Goal: Communication & Community: Answer question/provide support

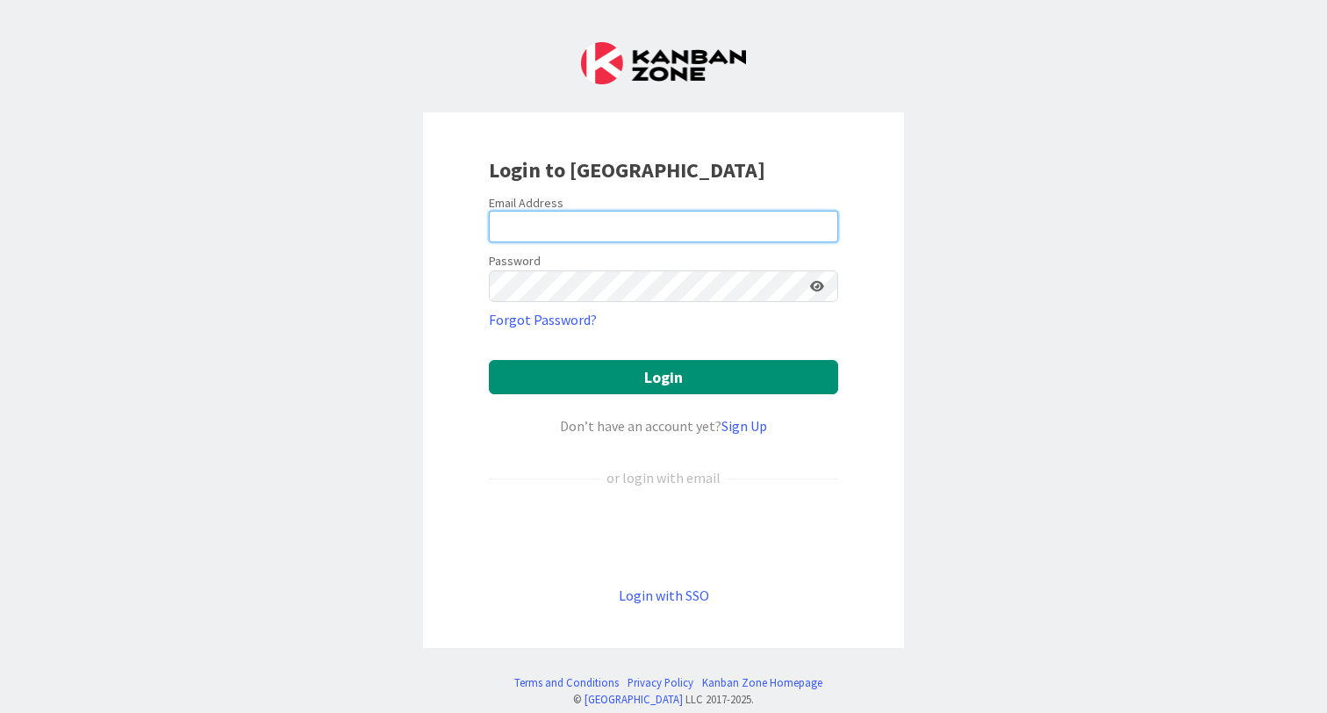
type input "[EMAIL_ADDRESS][DOMAIN_NAME]"
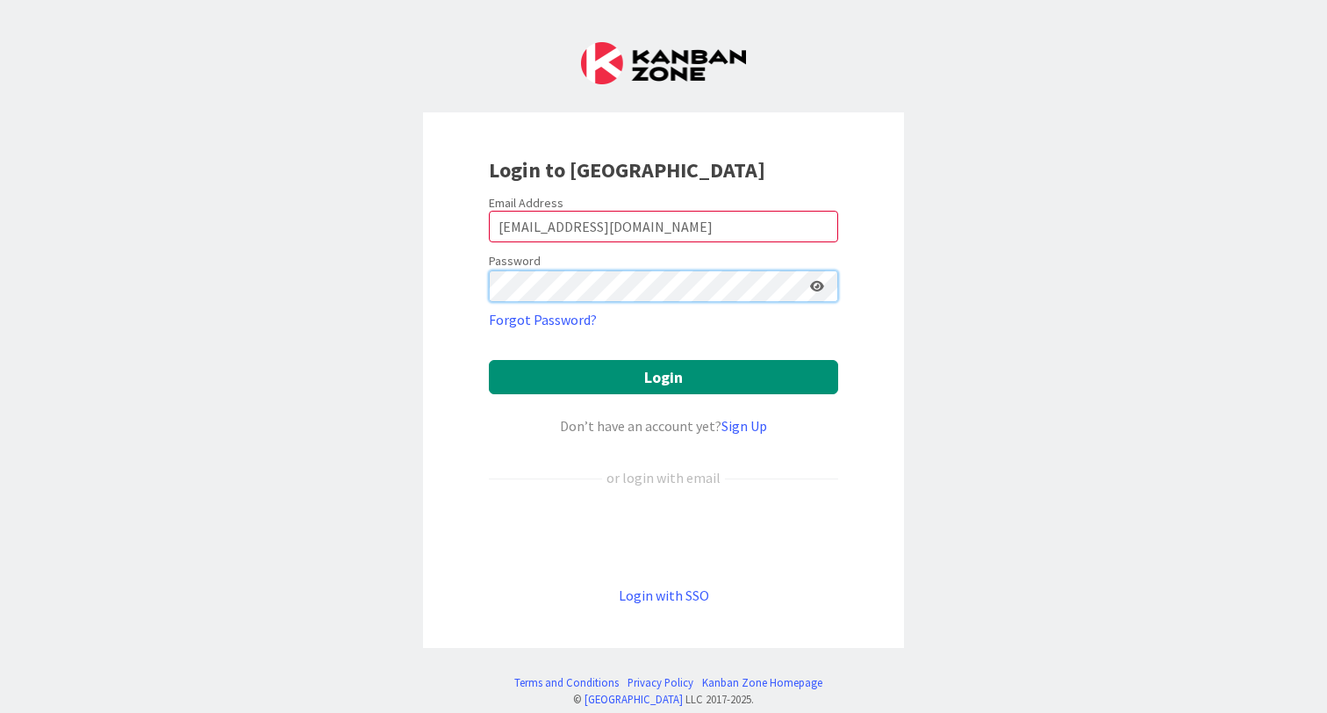
click at [663, 376] on button "Login" at bounding box center [663, 377] width 349 height 34
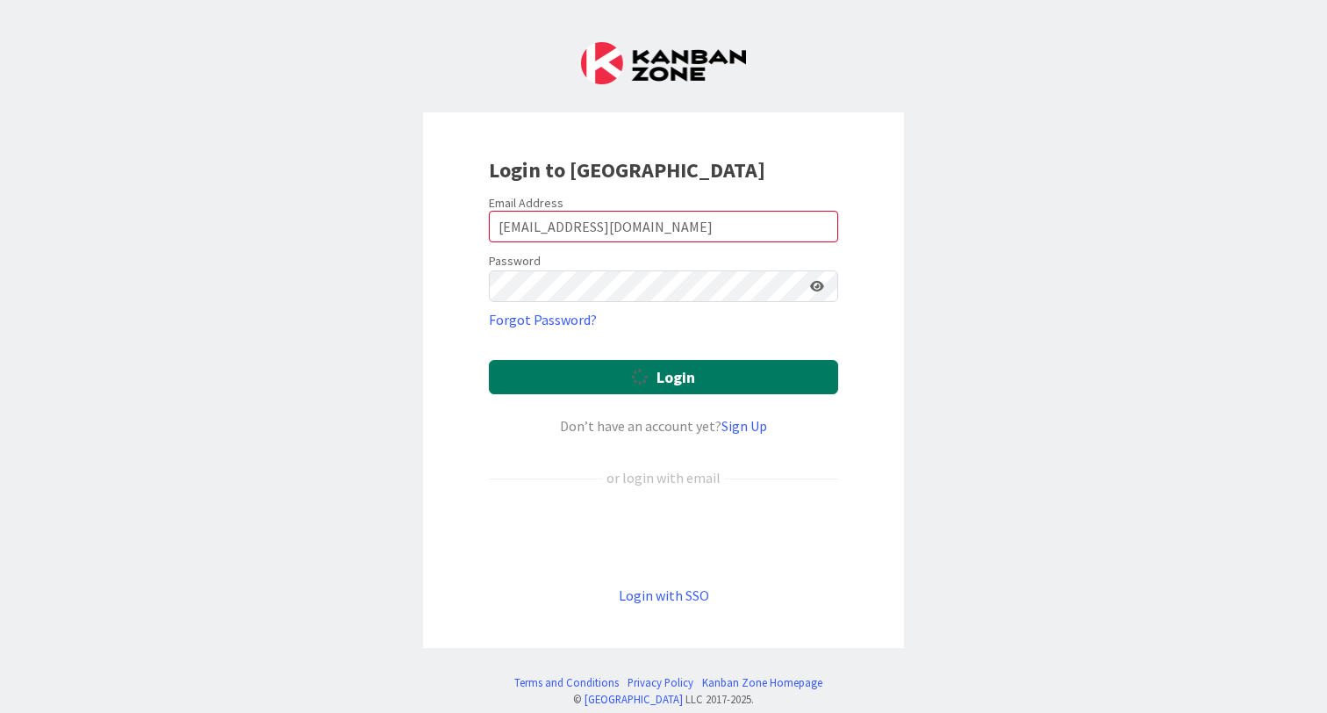
click at [658, 376] on button "Login" at bounding box center [663, 377] width 349 height 34
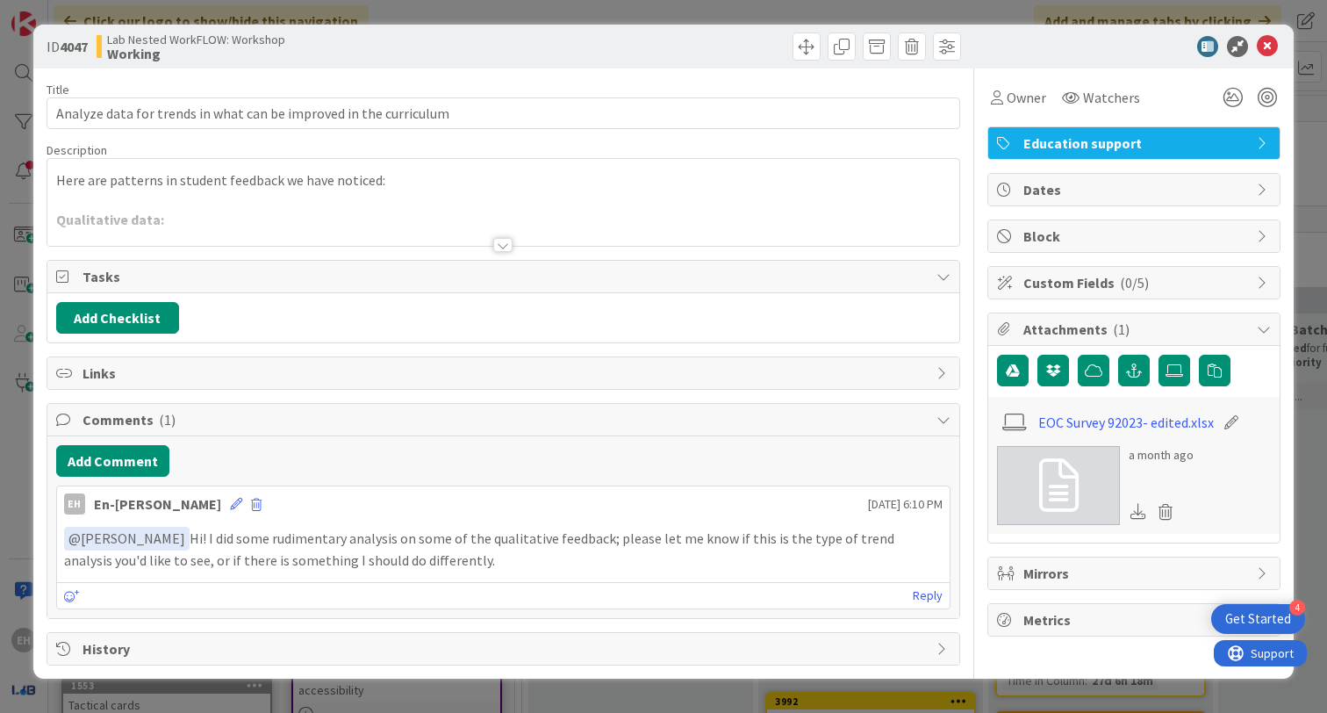
click at [388, 540] on p "﻿ @ [PERSON_NAME] ﻿ Hi! I did some rudimentary analysis on some of the qualitat…" at bounding box center [503, 548] width 878 height 43
click at [1266, 44] on icon at bounding box center [1267, 46] width 21 height 21
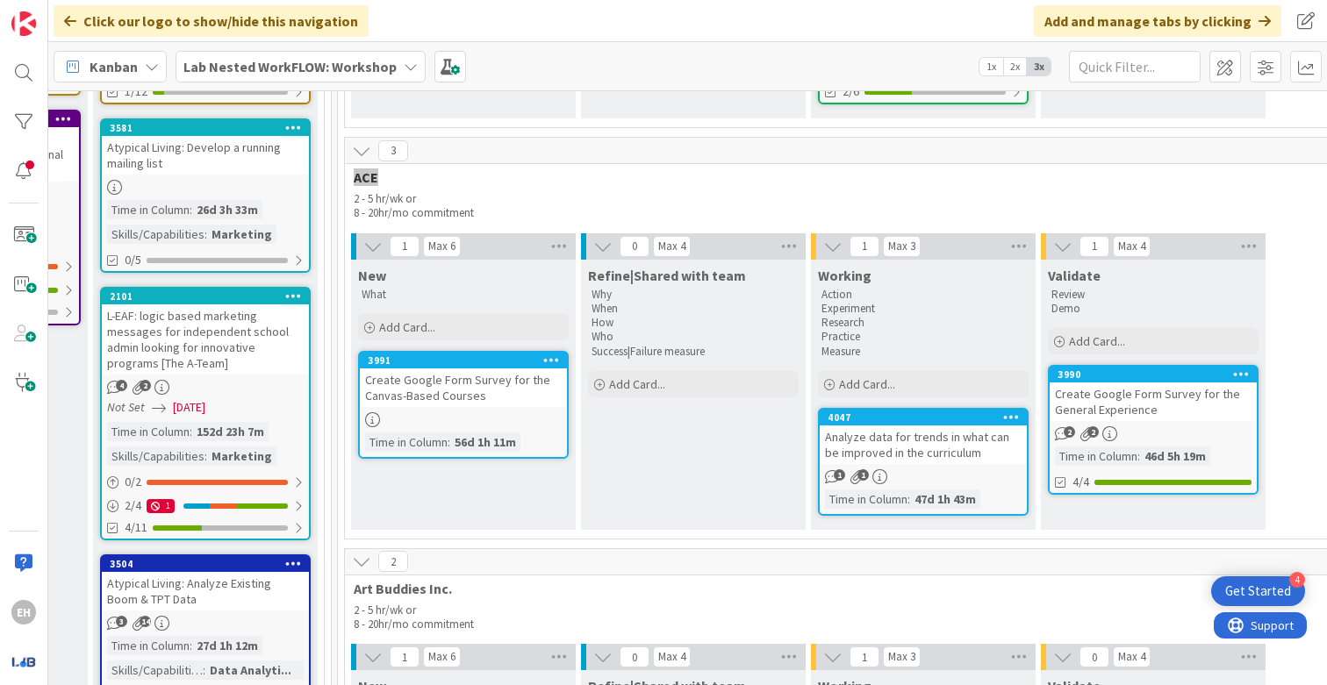
scroll to position [657, 2519]
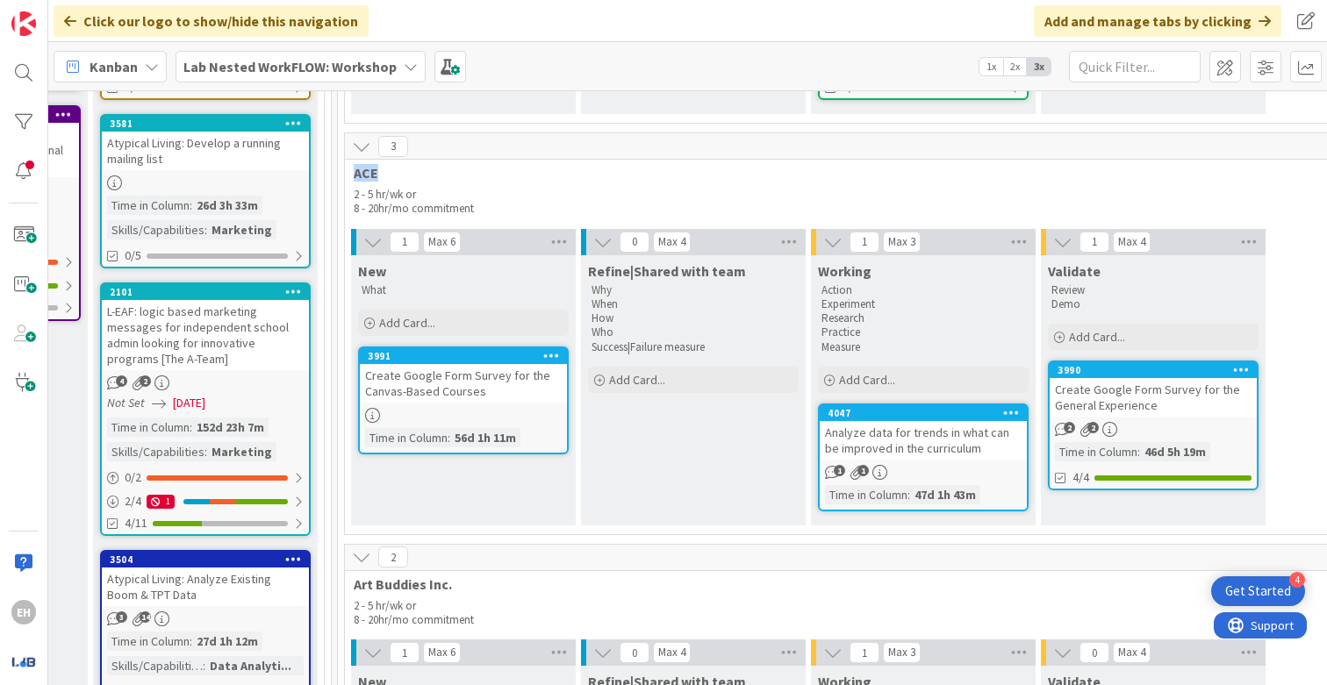
click at [938, 444] on div "Analyze data for trends in what can be improved in the curriculum" at bounding box center [923, 440] width 207 height 39
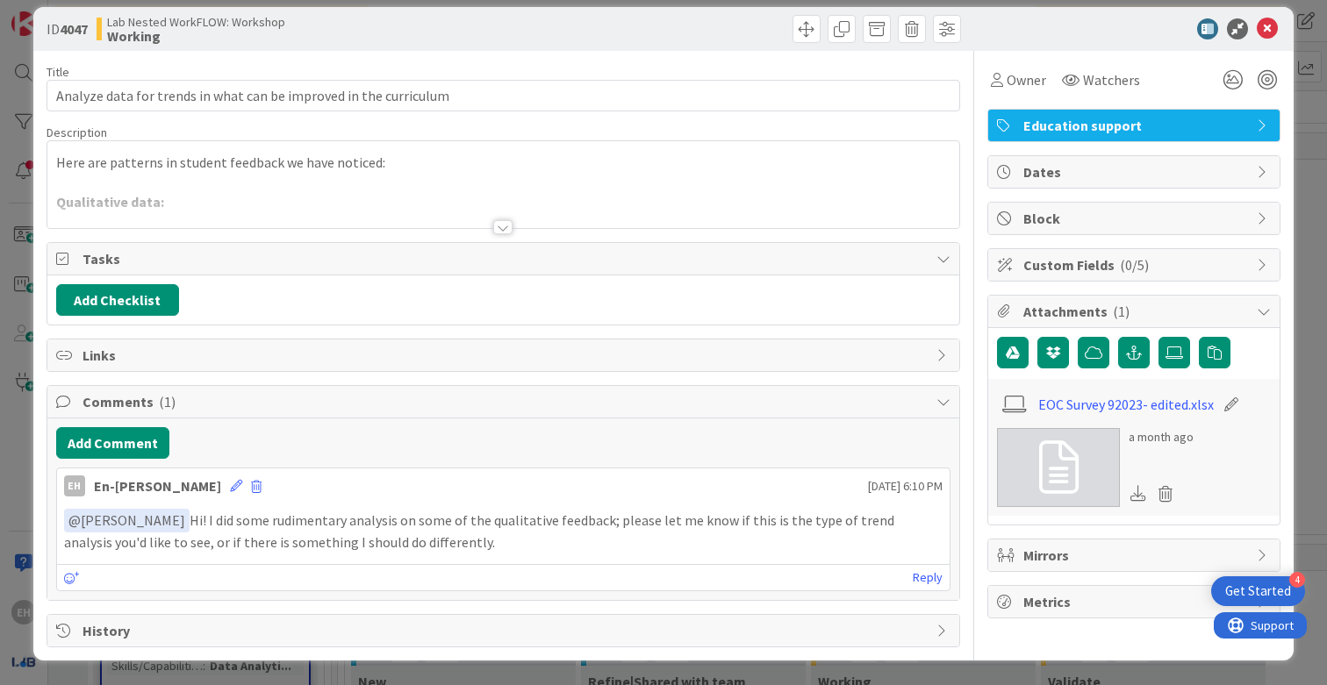
scroll to position [17, 0]
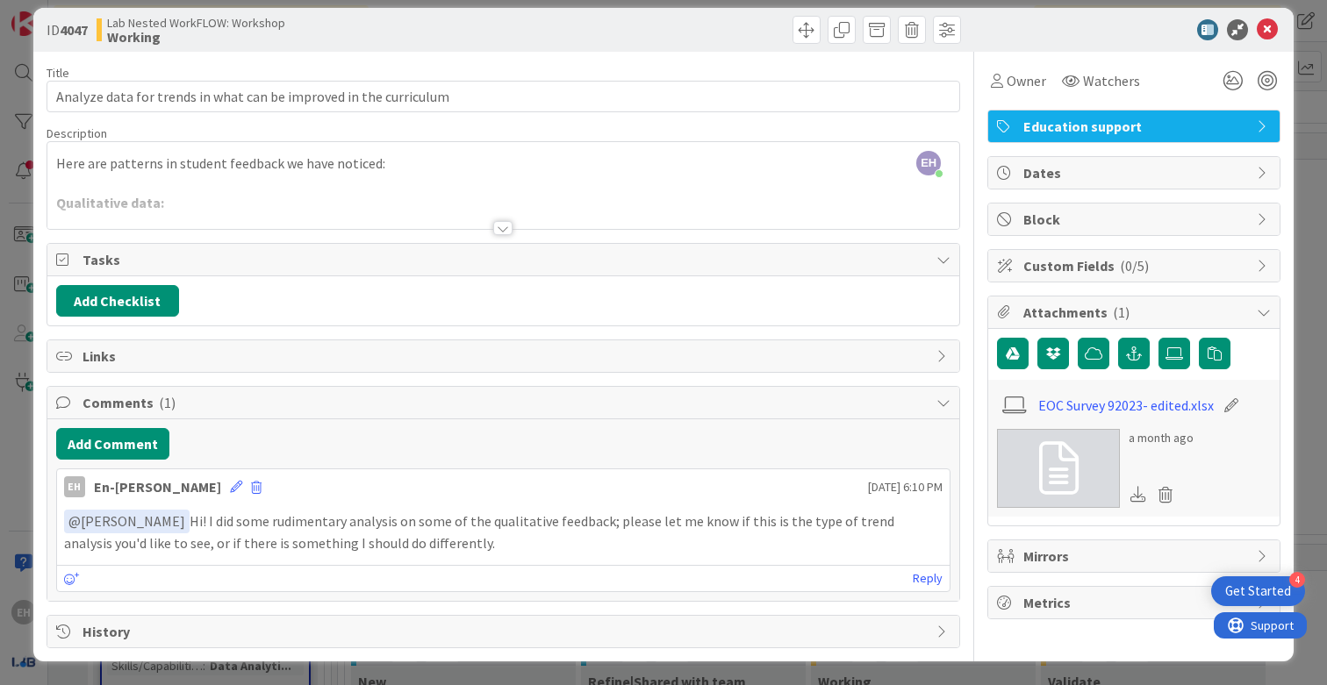
click at [438, 223] on div at bounding box center [503, 206] width 912 height 45
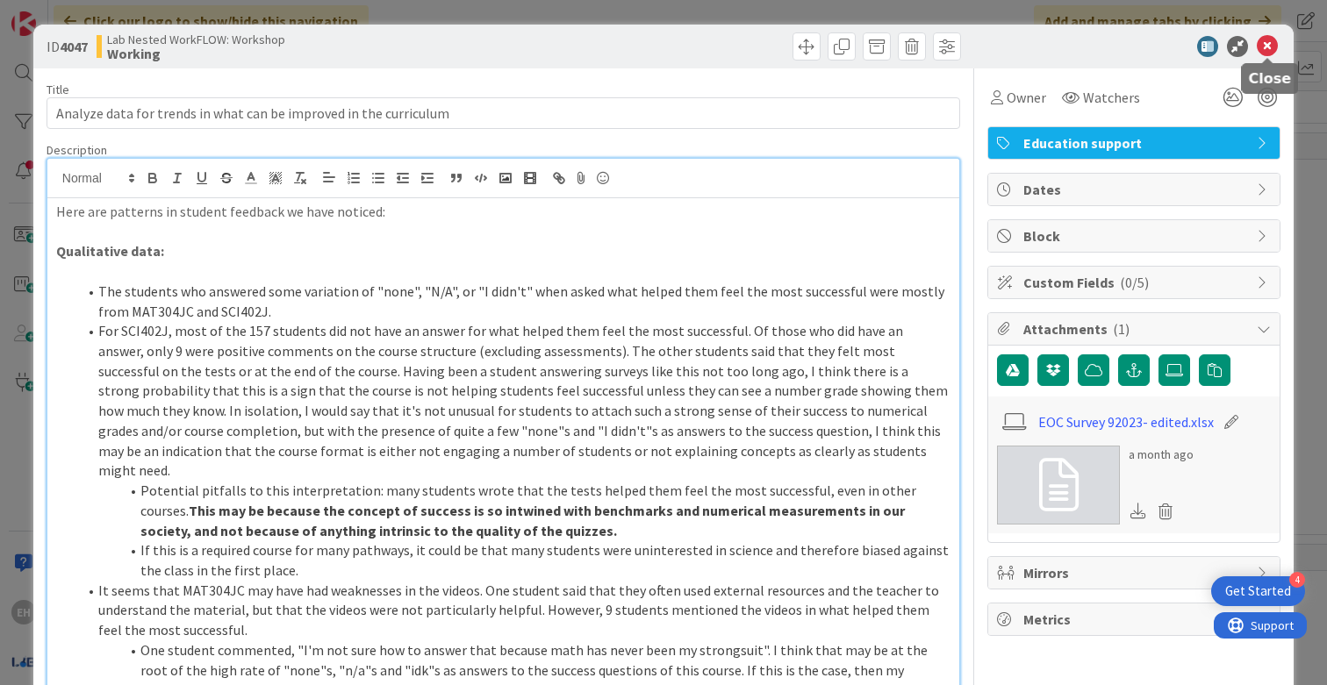
scroll to position [0, 0]
click at [1269, 47] on icon at bounding box center [1267, 46] width 21 height 21
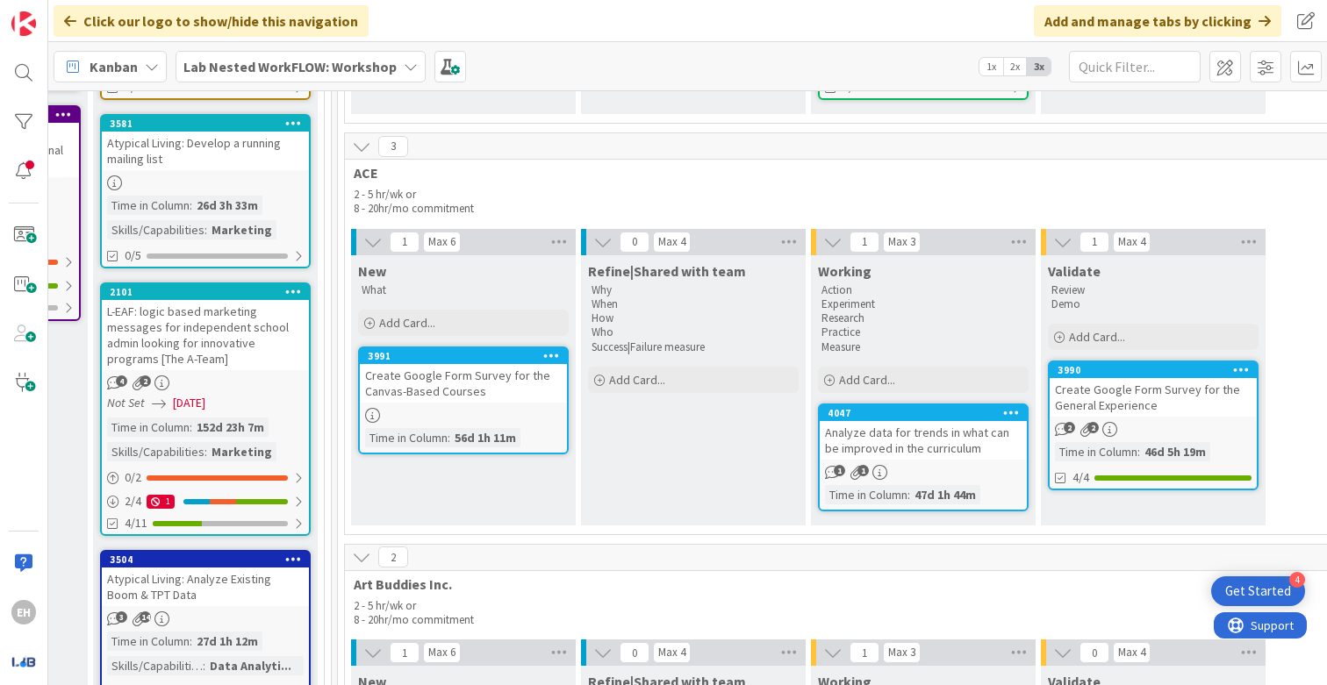
click at [454, 400] on link "3991 Create Google Form Survey for the Canvas-Based Courses Time in Column : 56…" at bounding box center [463, 401] width 211 height 108
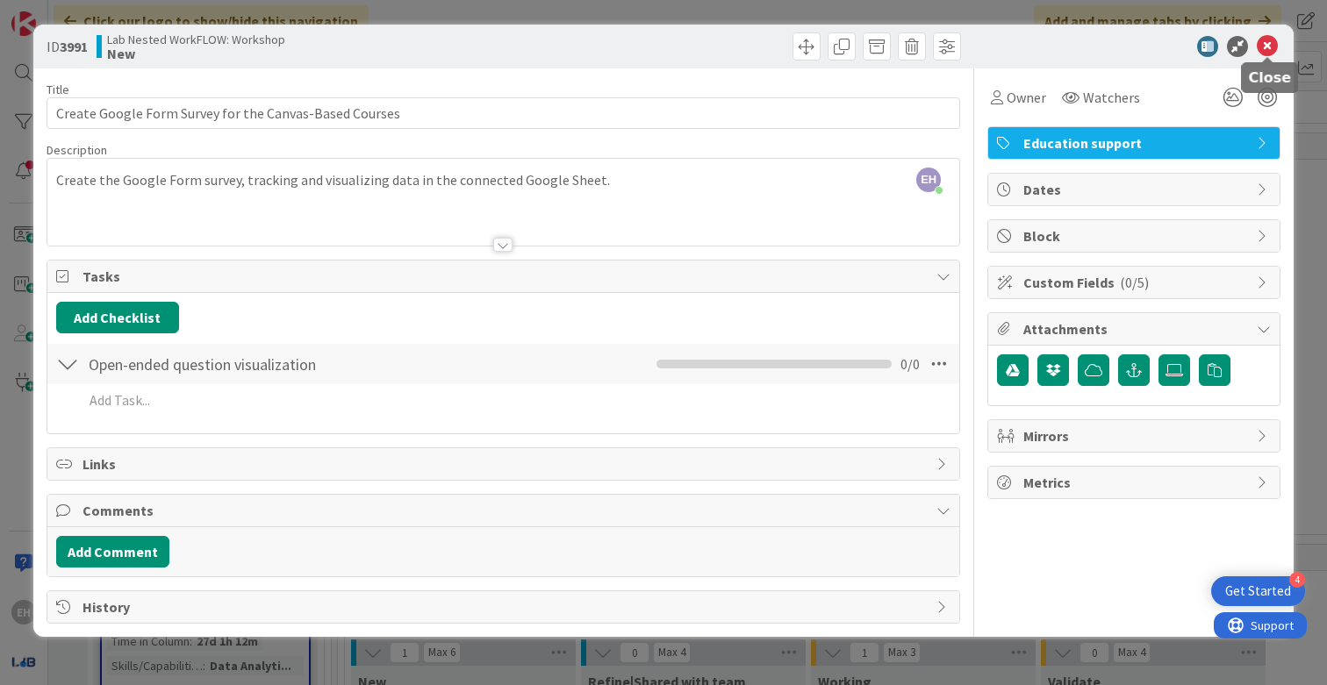
click at [1266, 44] on icon at bounding box center [1267, 46] width 21 height 21
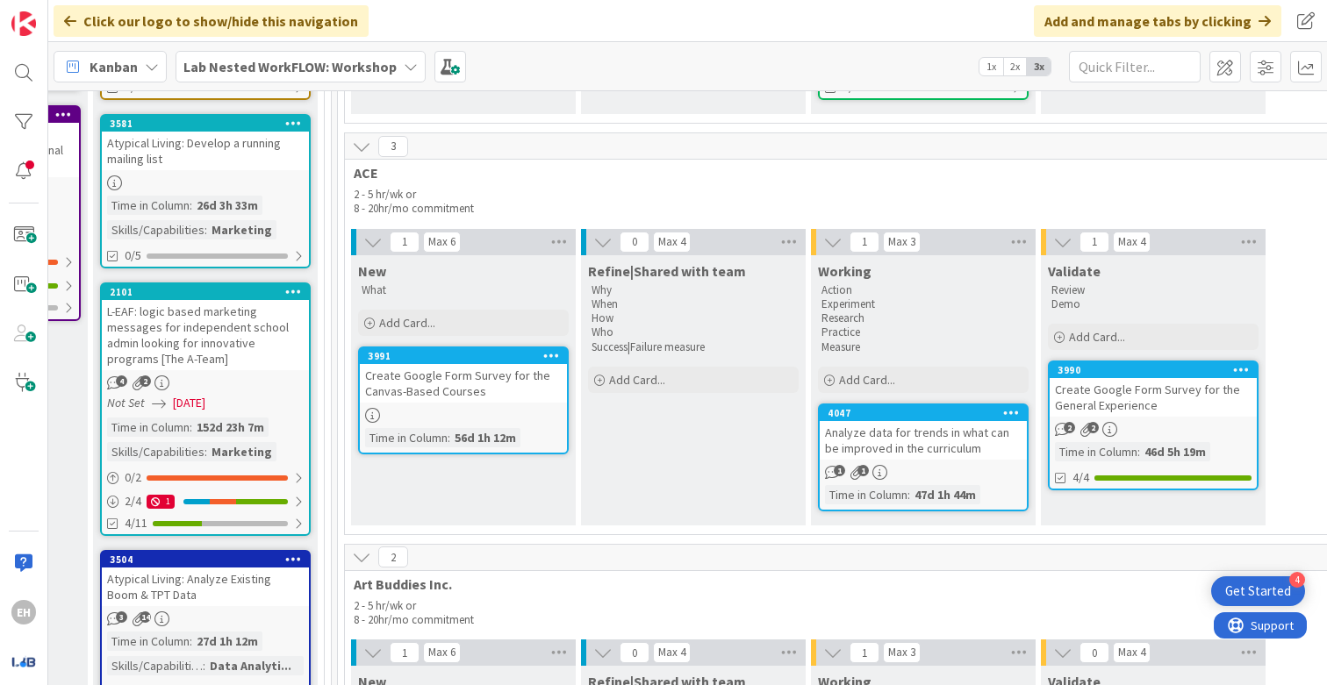
click at [1225, 436] on link "3990 Create Google Form Survey for the General Experience 2 2 Time in Column : …" at bounding box center [1153, 426] width 211 height 130
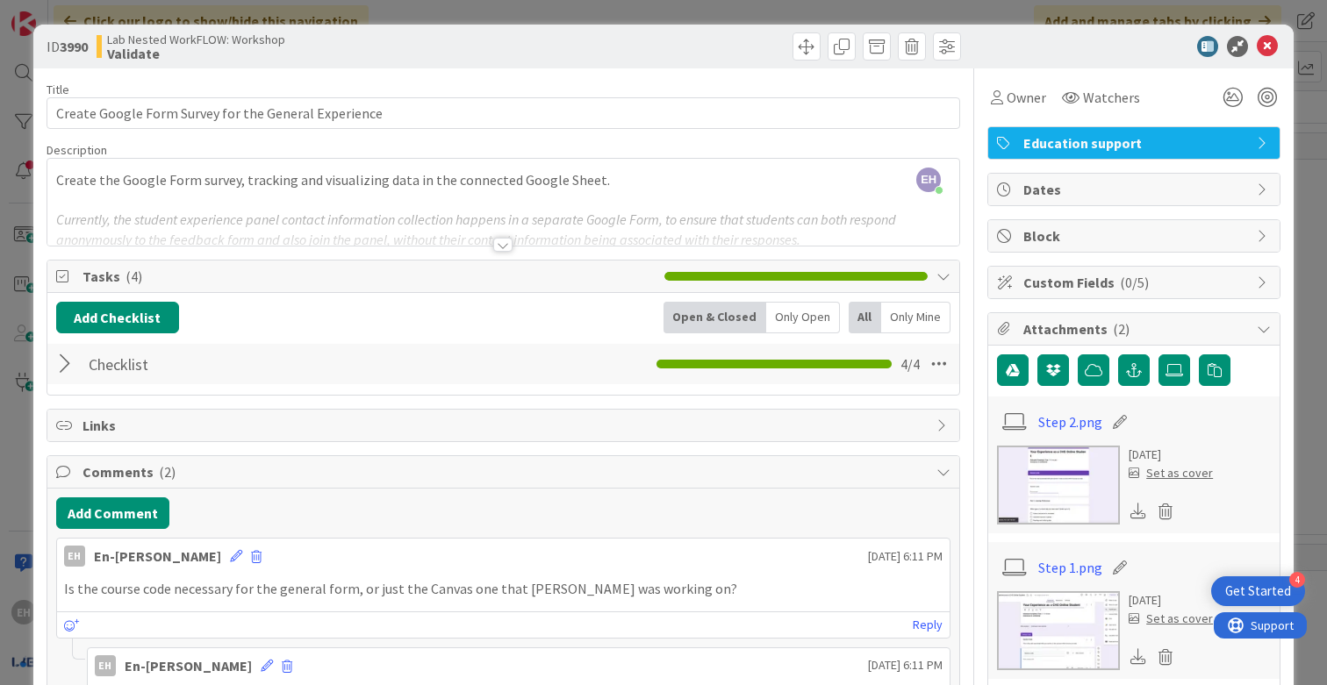
click at [1271, 48] on icon at bounding box center [1267, 46] width 21 height 21
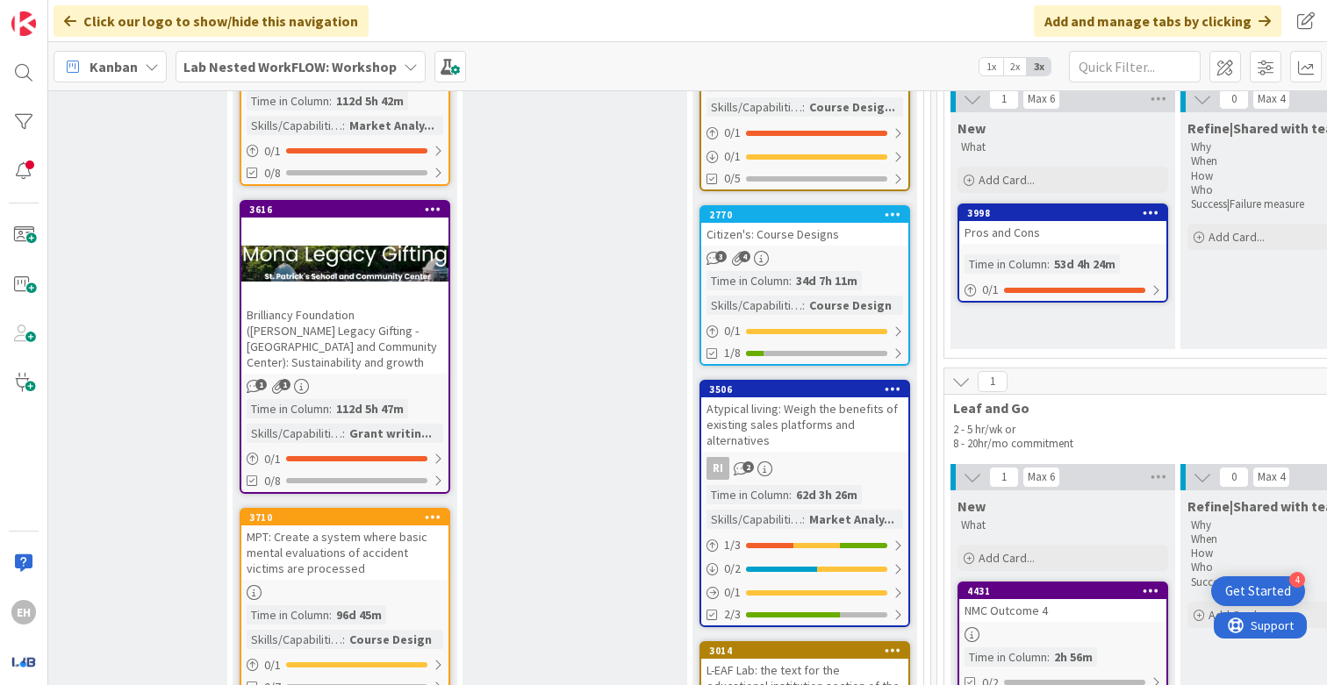
scroll to position [1668, 1919]
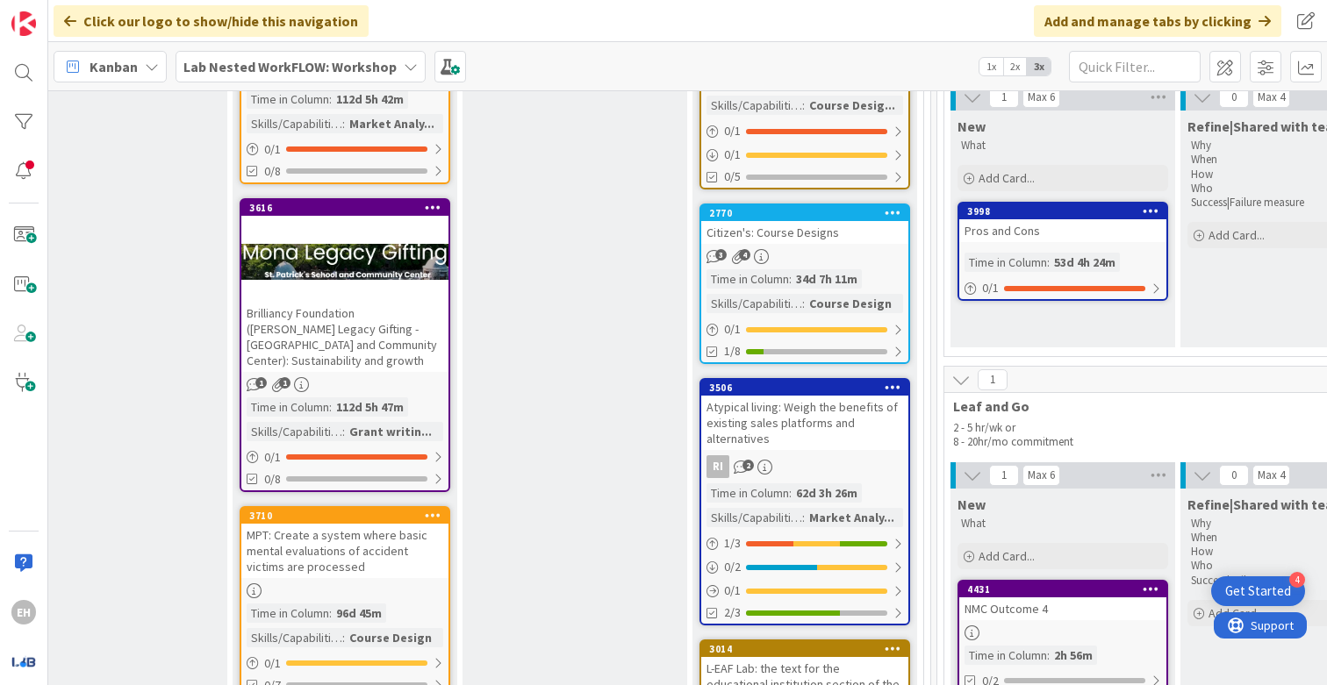
click at [860, 280] on div "34d 7h 11m" at bounding box center [827, 278] width 70 height 19
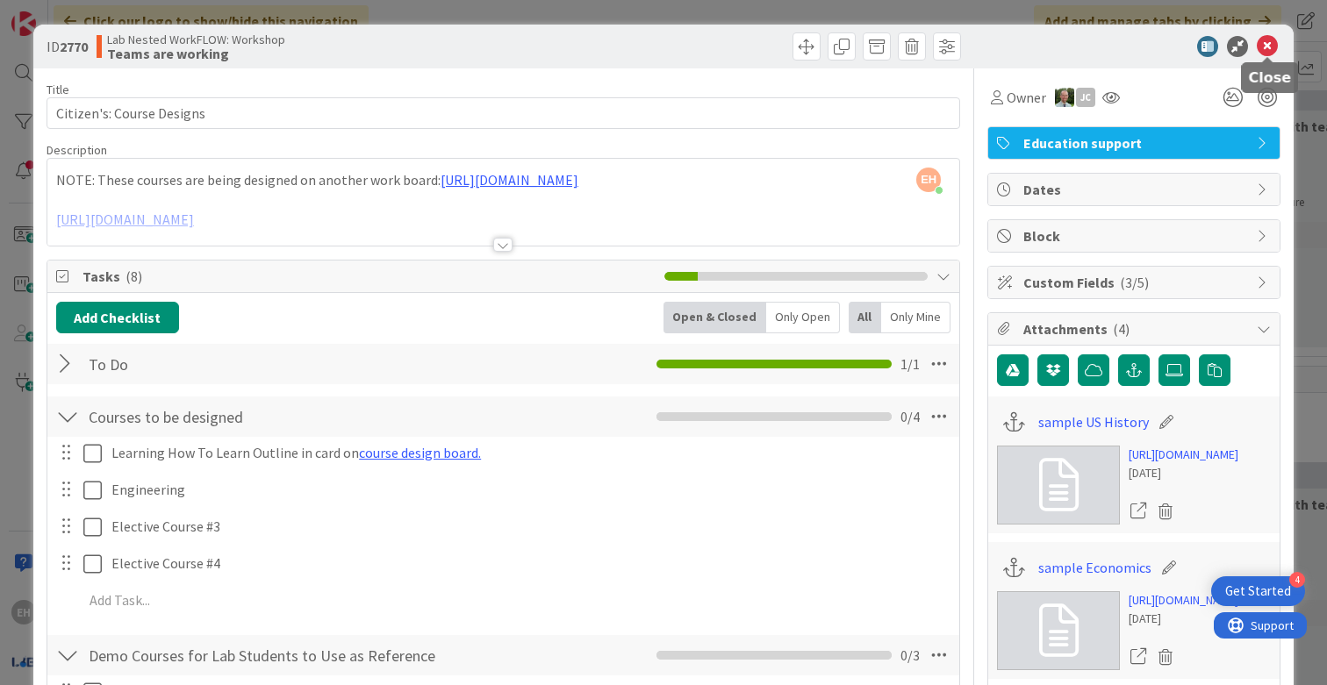
click at [1278, 39] on icon at bounding box center [1267, 46] width 21 height 21
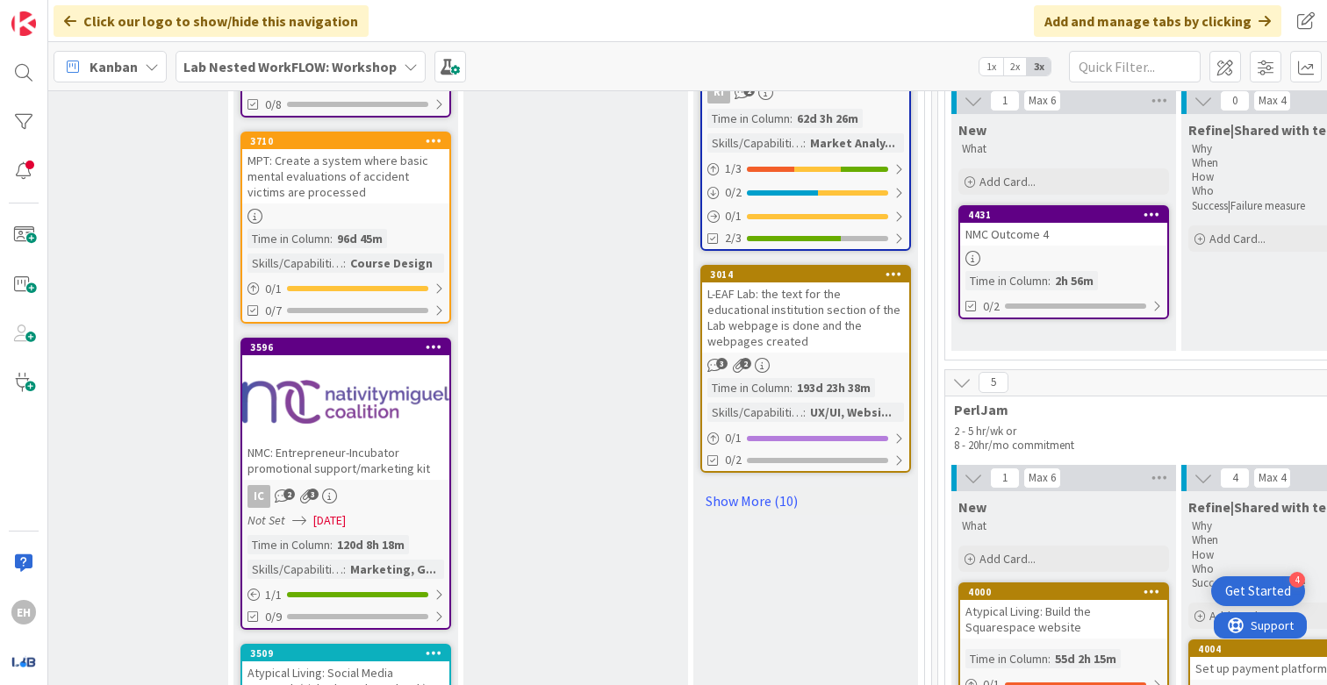
scroll to position [2063, 1918]
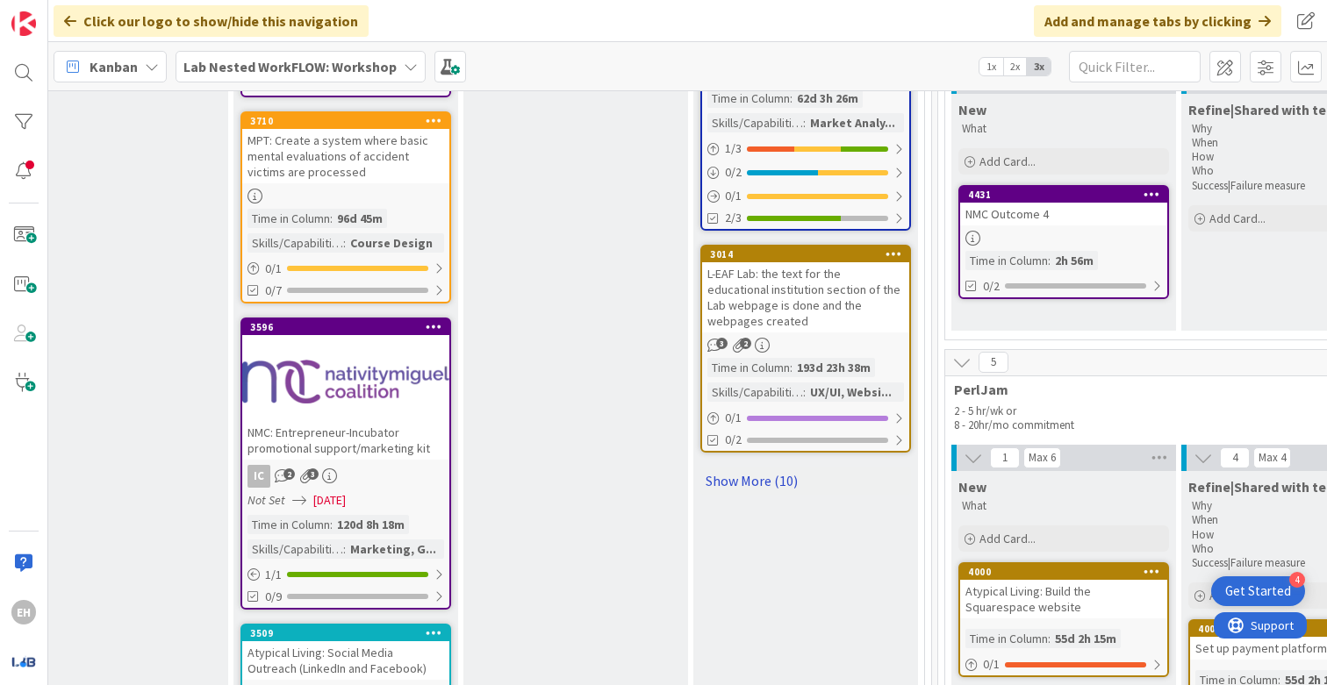
click at [753, 475] on link "Show More (10)" at bounding box center [805, 481] width 211 height 28
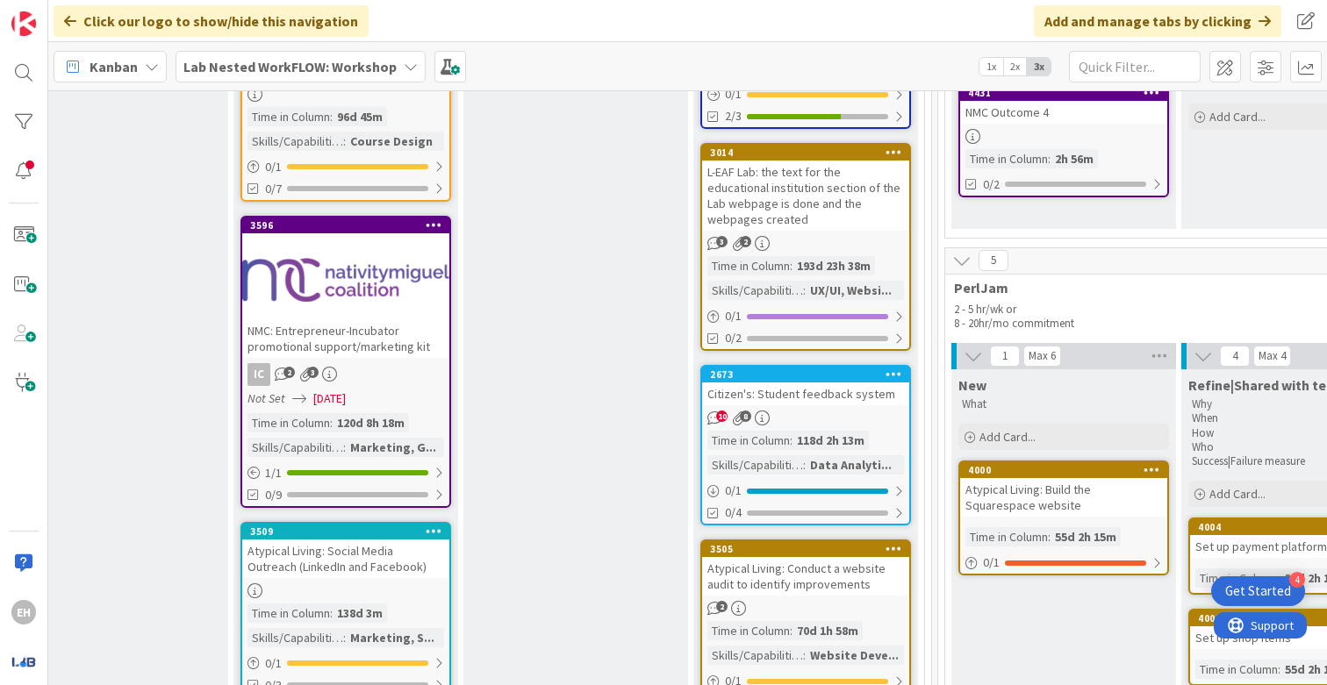
scroll to position [2186, 1918]
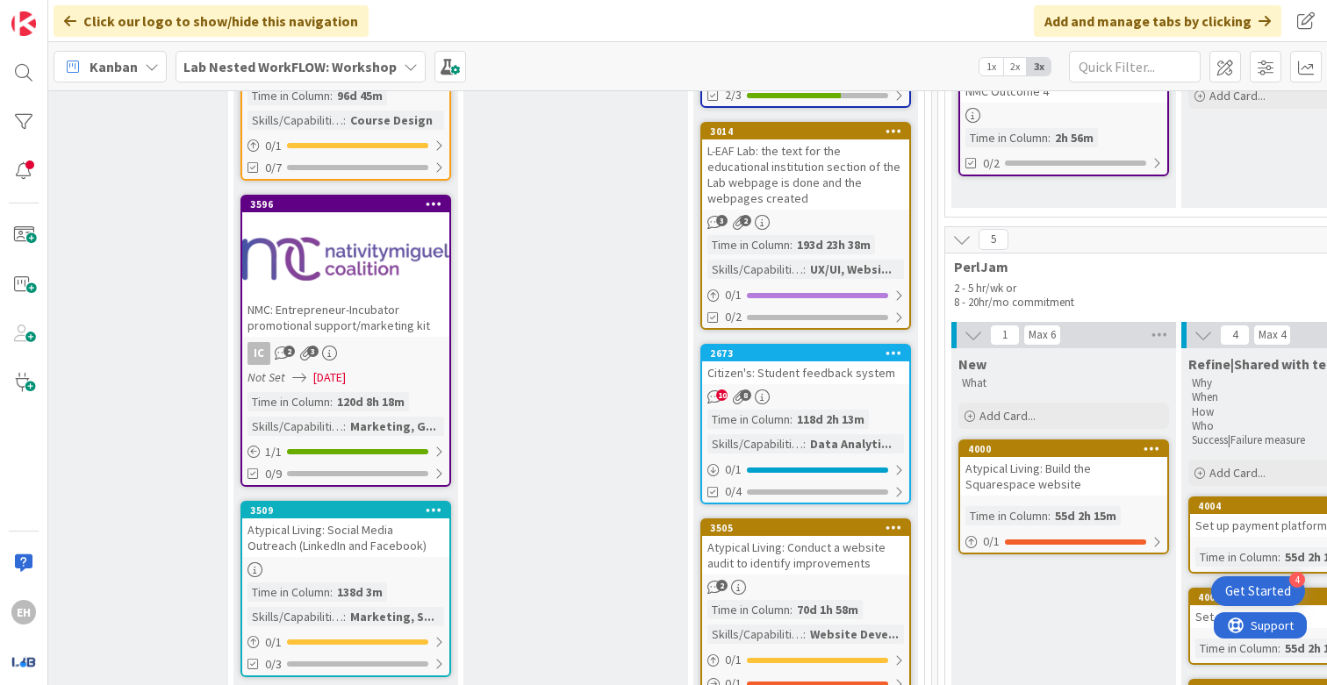
click at [848, 410] on div "118d 2h 13m" at bounding box center [830, 419] width 76 height 19
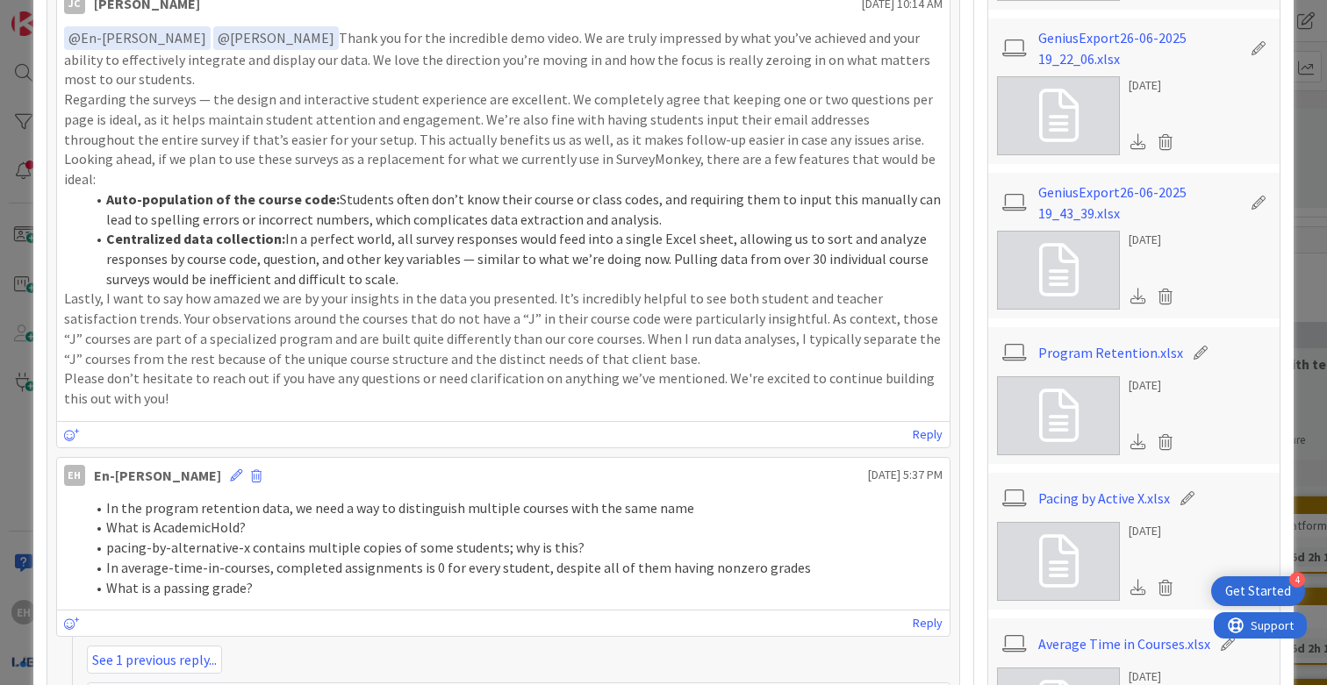
scroll to position [842, 0]
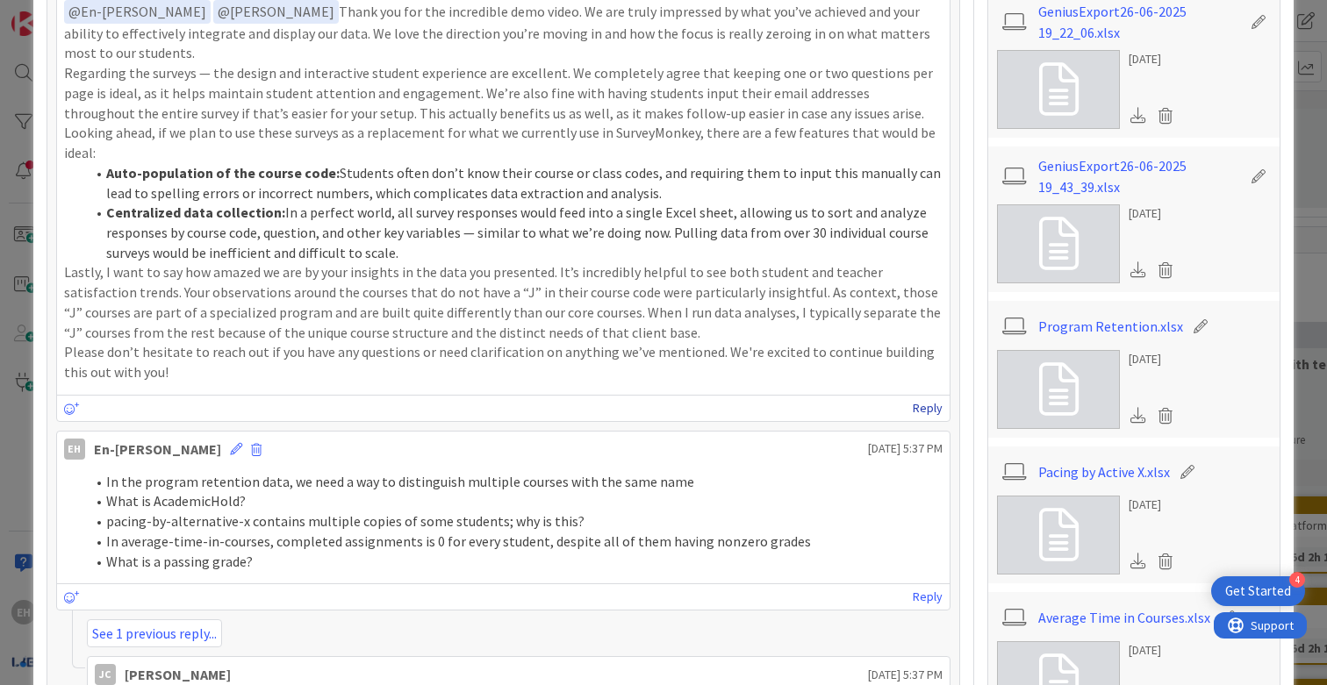
click at [924, 398] on link "Reply" at bounding box center [928, 409] width 30 height 22
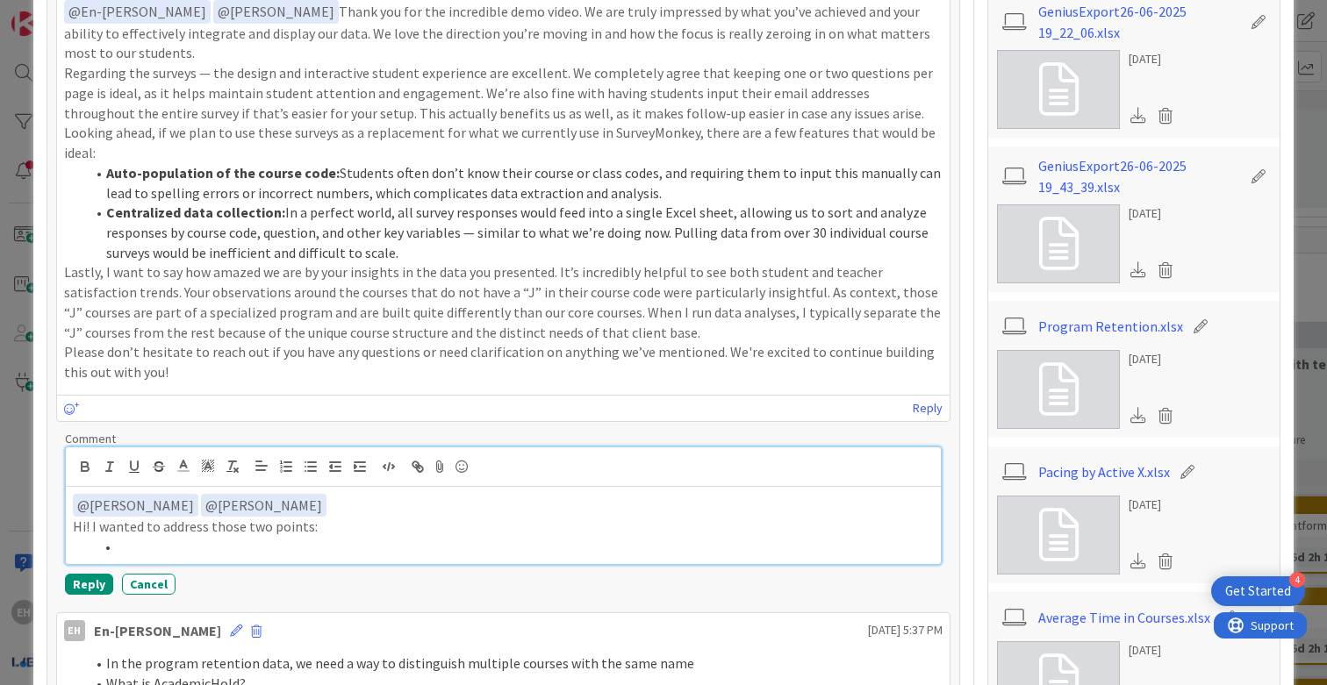
click at [323, 517] on p "Hi! I wanted to address those two points:" at bounding box center [503, 527] width 861 height 20
click at [306, 517] on p "Hi! I wanted to address those two points (Specifically, I believe they may alre…" at bounding box center [503, 527] width 861 height 20
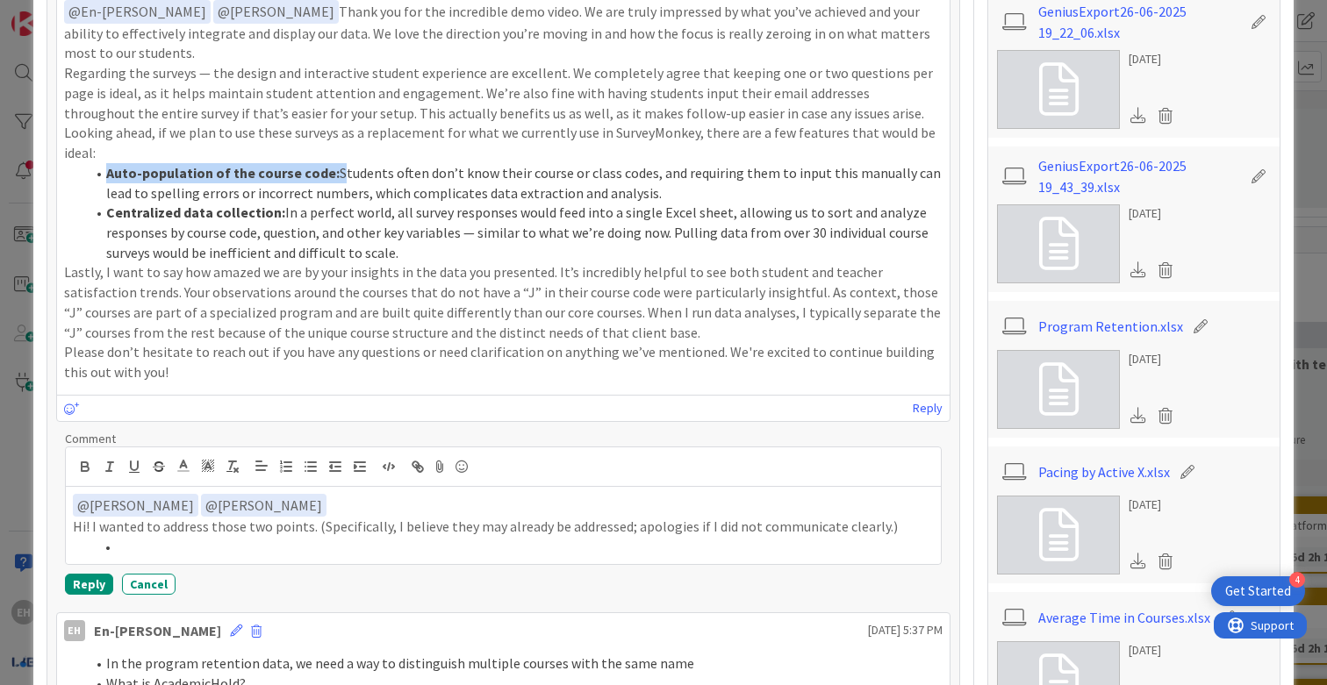
drag, startPoint x: 328, startPoint y: 165, endPoint x: 97, endPoint y: 164, distance: 231.7
click at [97, 164] on li "Auto-population of the course code: Students often don’t know their course or c…" at bounding box center [513, 182] width 857 height 39
copy li "Auto-population of the course code:"
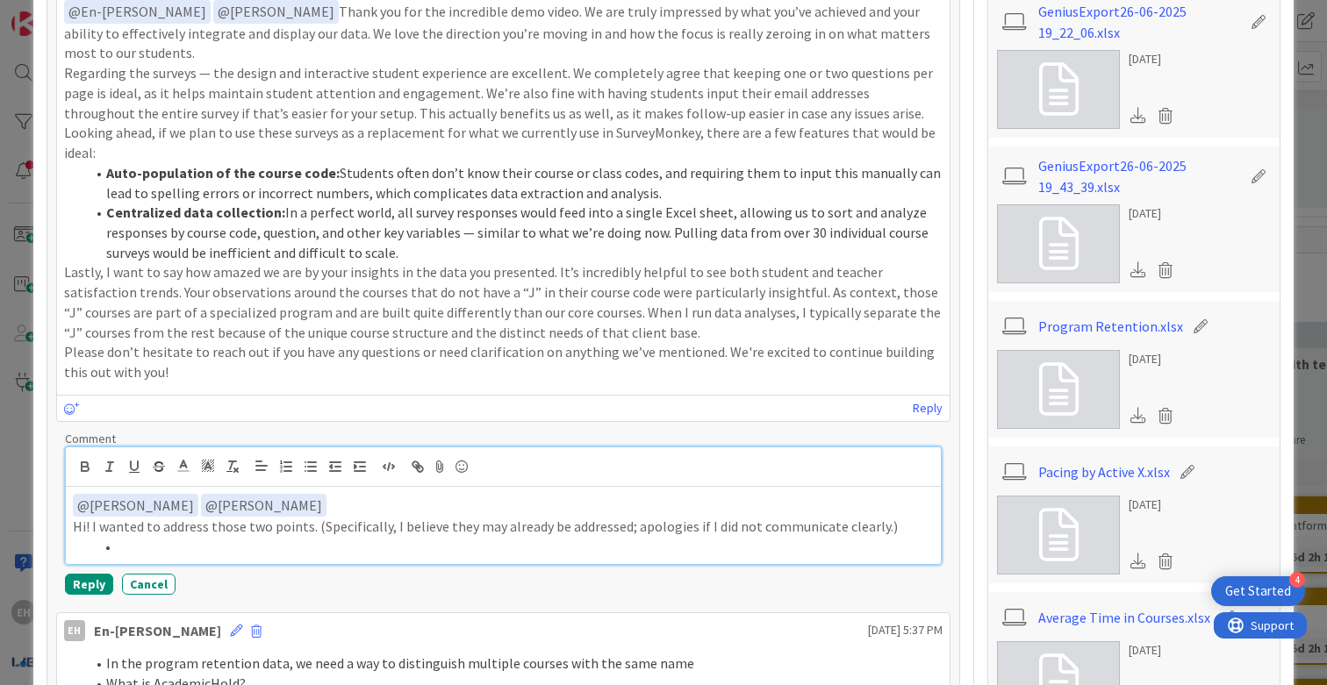
click at [154, 537] on li at bounding box center [514, 547] width 840 height 20
drag, startPoint x: 340, startPoint y: 530, endPoint x: 508, endPoint y: 540, distance: 167.9
click at [508, 540] on div "﻿ @ Amy Seibert ﻿ ﻿ @ Jessica Cavallaro ﻿ Hi! I wanted to address those two poi…" at bounding box center [503, 525] width 875 height 77
click at [338, 537] on li "Auto-population of the course code: I showed" at bounding box center [514, 547] width 840 height 20
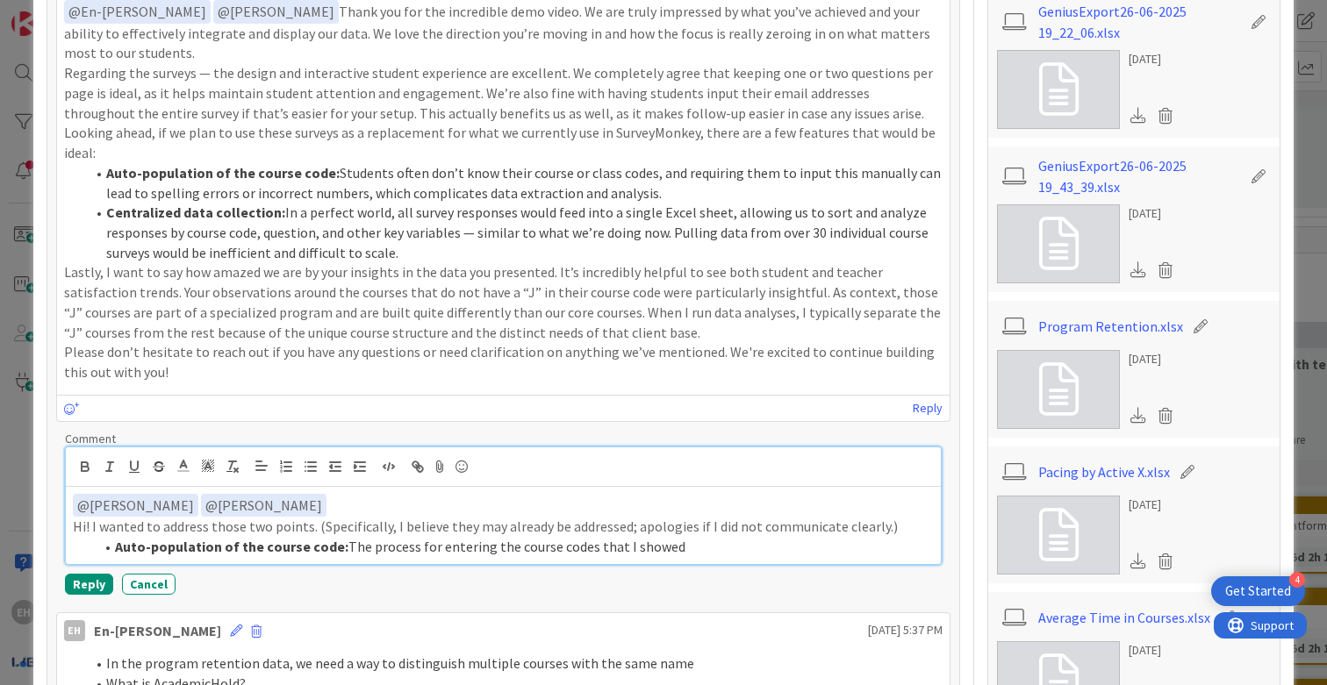
click at [704, 537] on li "Auto-population of the course code: The process for entering the course codes t…" at bounding box center [514, 547] width 840 height 20
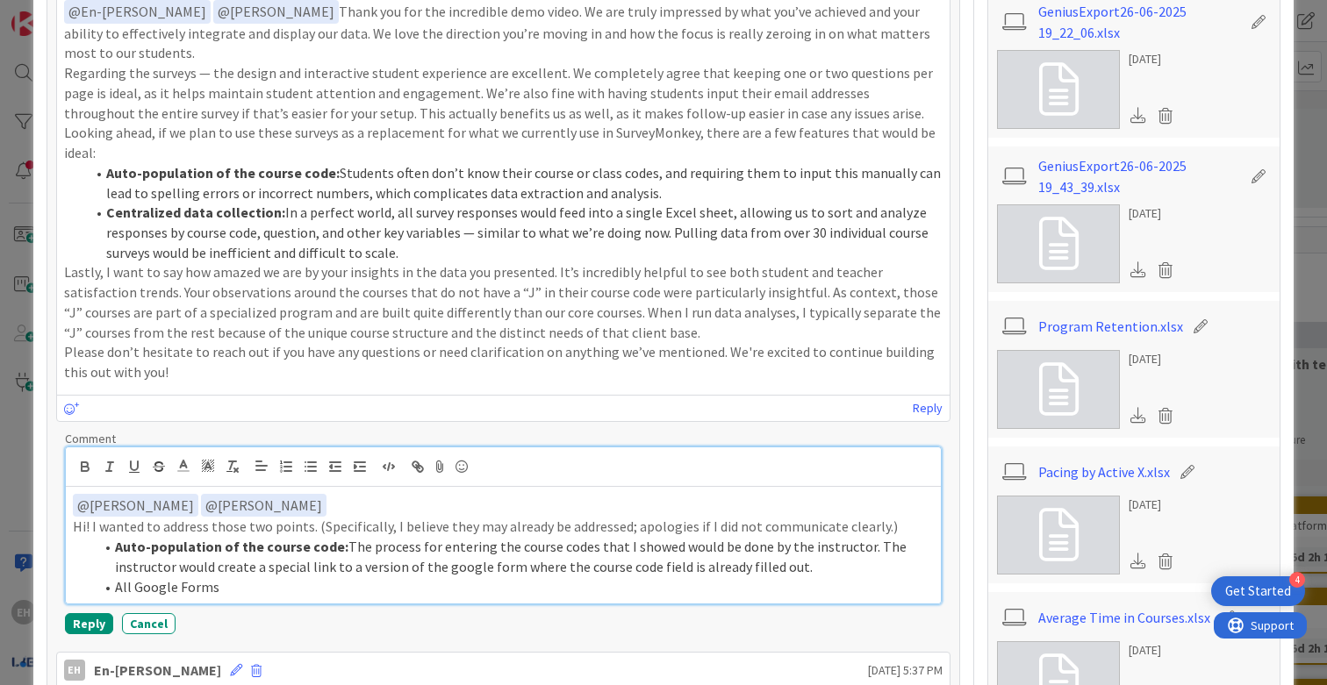
click at [447, 549] on li "Auto-population of the course code: The process for entering the course codes t…" at bounding box center [514, 556] width 840 height 39
click at [489, 551] on li "Auto-population of the course code: The process for entering the course codes t…" at bounding box center [514, 556] width 840 height 39
click at [498, 577] on div "﻿ @ Amy Seibert ﻿ ﻿ @ Jessica Cavallaro ﻿ Hi! I wanted to address those two poi…" at bounding box center [503, 546] width 875 height 118
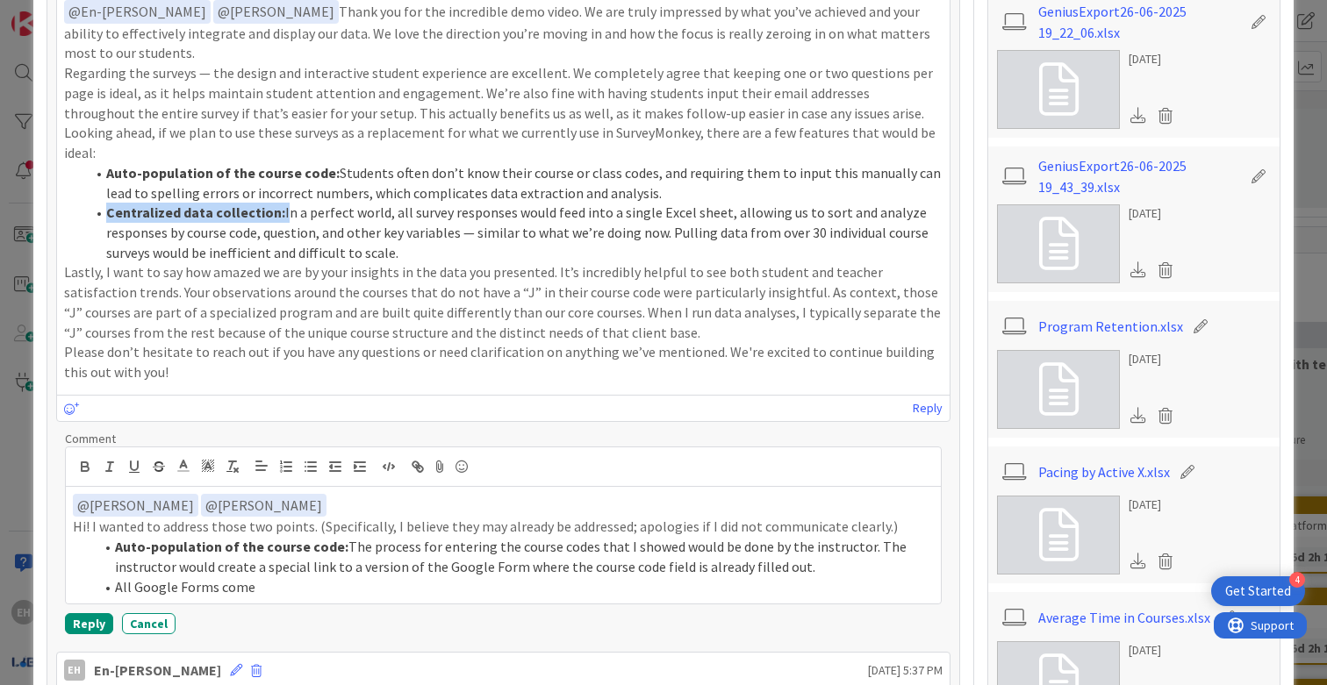
drag, startPoint x: 277, startPoint y: 202, endPoint x: 105, endPoint y: 203, distance: 172.0
click at [104, 203] on li "Centralized data collection: In a perfect world, all survey responses would fee…" at bounding box center [513, 233] width 857 height 60
copy li "Centralized data collection:"
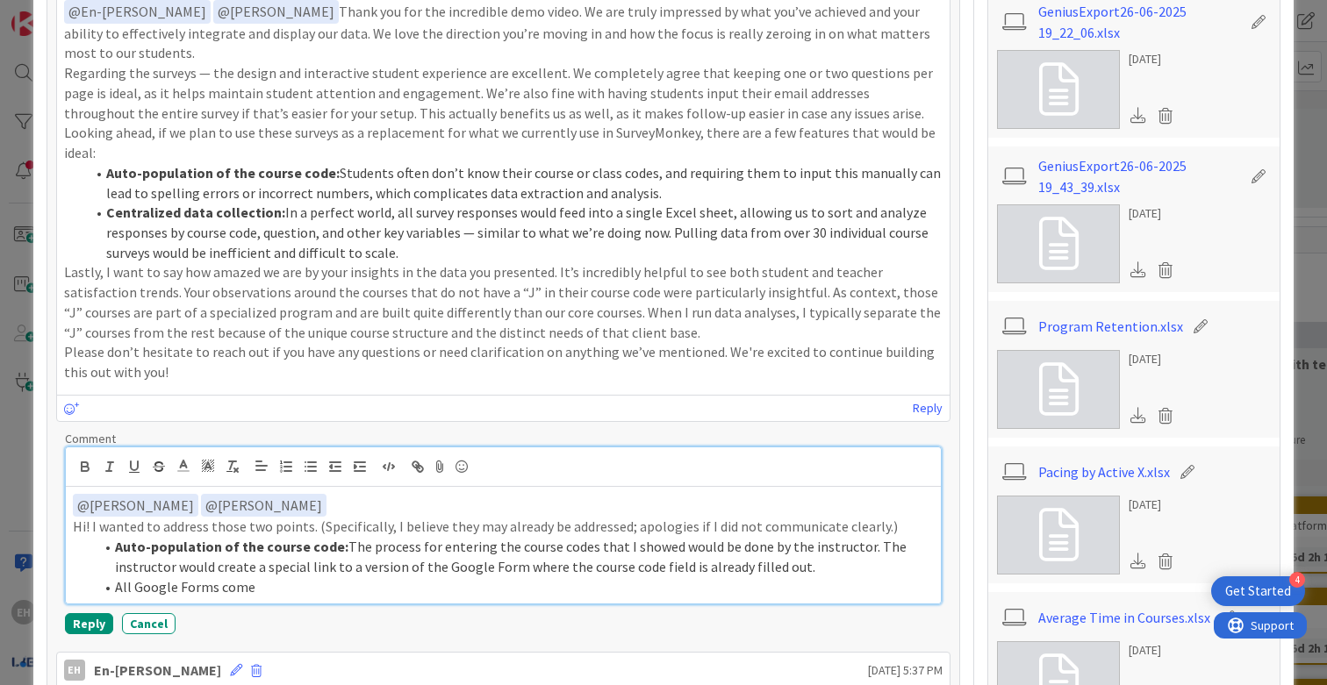
click at [116, 577] on li "All Google Forms come" at bounding box center [514, 587] width 840 height 20
click at [469, 577] on li "Centralized data collection: All Google Forms come" at bounding box center [514, 587] width 840 height 20
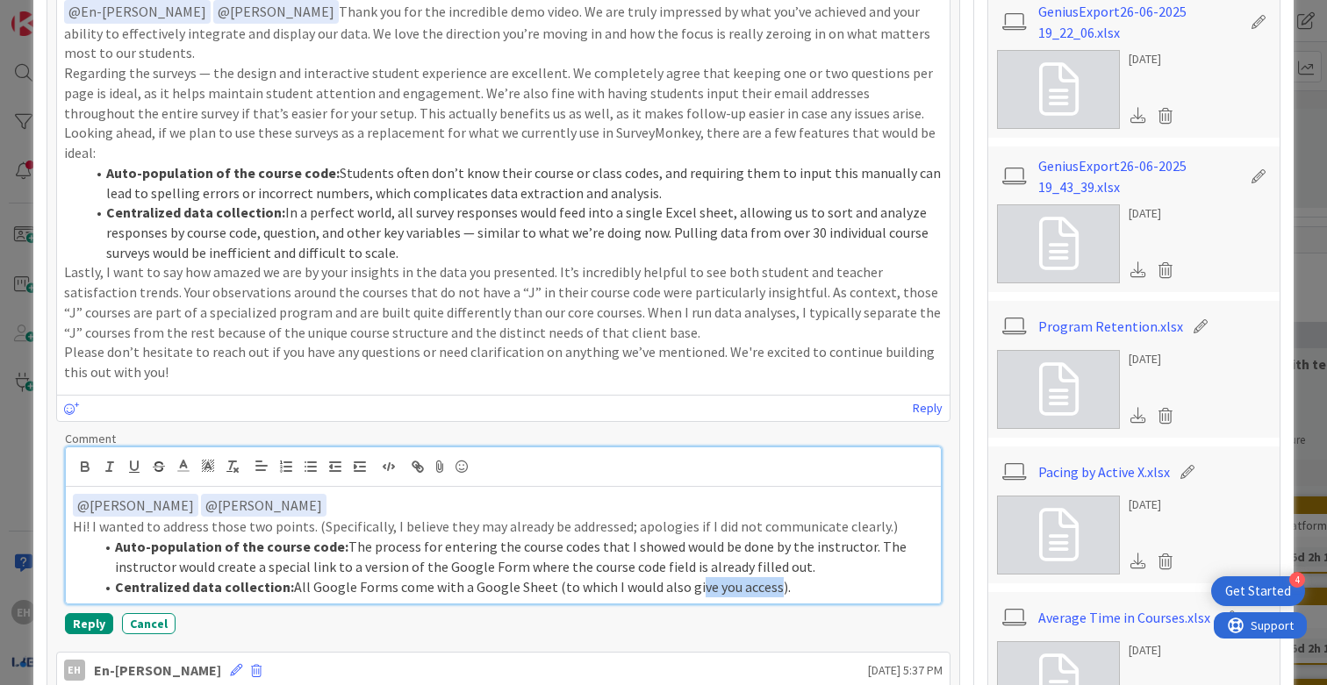
drag, startPoint x: 677, startPoint y: 571, endPoint x: 758, endPoint y: 569, distance: 81.7
click at [758, 577] on li "Centralized data collection: All Google Forms come with a Google Sheet (to whic…" at bounding box center [514, 587] width 840 height 20
click at [557, 577] on li "Centralized data collection: All Google Forms come with a Google Sheet (to whic…" at bounding box center [514, 587] width 840 height 20
click at [551, 577] on li "Centralized data collection: All Google Forms come with a Google Sheet (to whic…" at bounding box center [514, 587] width 840 height 20
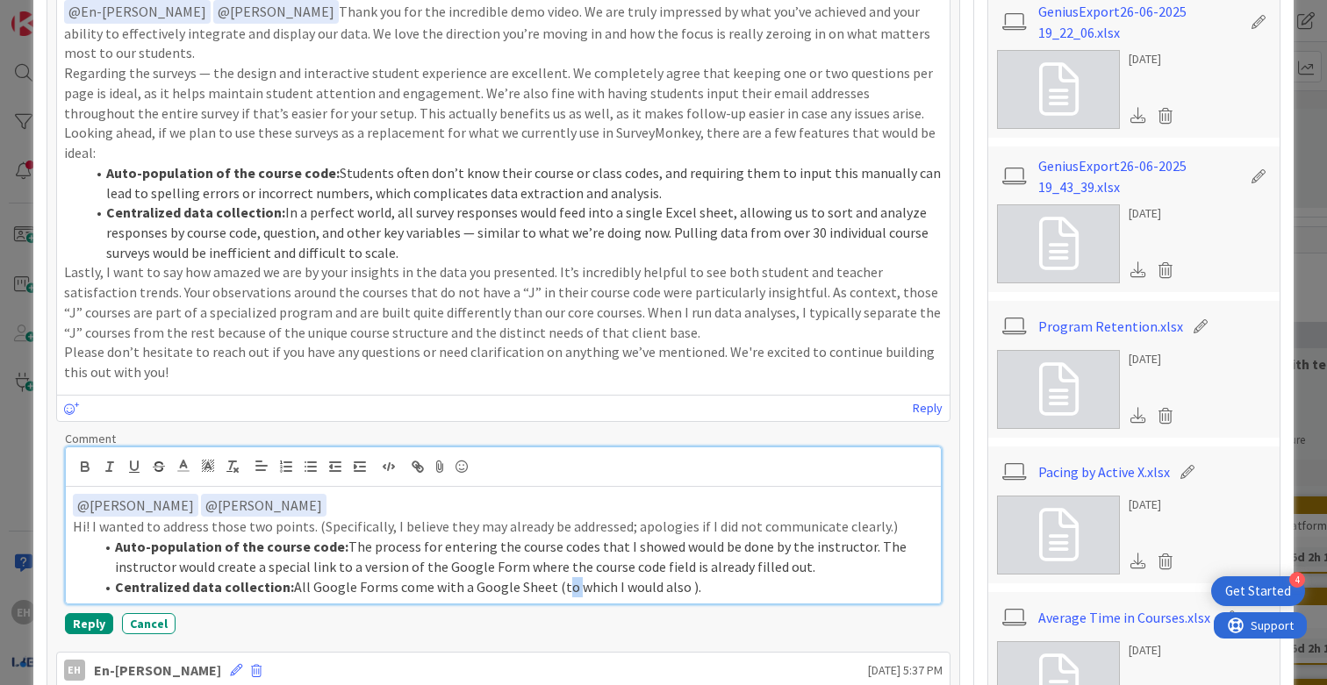
click at [551, 577] on li "Centralized data collection: All Google Forms come with a Google Sheet (to whic…" at bounding box center [514, 587] width 840 height 20
click at [673, 577] on li "Centralized data collection: All Google Forms come with a Google Sheet (of whic…" at bounding box center [514, 587] width 840 height 20
click at [847, 577] on li "Centralized data collection: All Google Forms come with a Google Sheet (of whic…" at bounding box center [514, 587] width 840 height 20
click at [794, 577] on li "Centralized data collection: All Google Forms come with a Google Sheet (of whic…" at bounding box center [514, 587] width 840 height 20
click at [869, 577] on li "Centralized data collection: All Google Forms come with a Google Sheet (of whic…" at bounding box center [514, 587] width 840 height 20
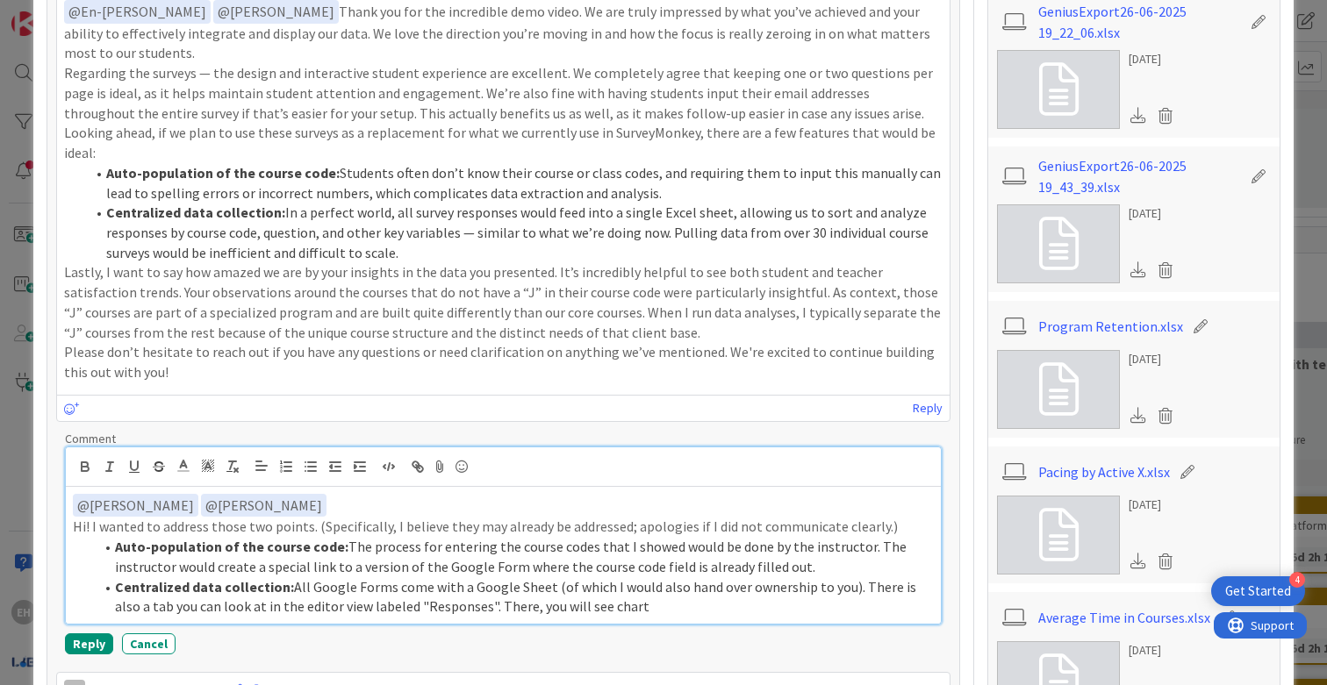
drag, startPoint x: 570, startPoint y: 587, endPoint x: 764, endPoint y: 588, distance: 194.8
click at [763, 588] on li "Centralized data collection: All Google Forms come with a Google Sheet (of whic…" at bounding box center [514, 596] width 840 height 39
click at [588, 589] on li "Centralized data collection: All Google Forms come with a Google Sheet (of whic…" at bounding box center [514, 596] width 840 height 39
click at [649, 591] on li "Centralized data collection: All Google Forms come with a Google Sheet (of whic…" at bounding box center [514, 596] width 840 height 39
click at [871, 584] on li "Centralized data collection: All Google Forms come with a Google Sheet (of whic…" at bounding box center [514, 596] width 840 height 39
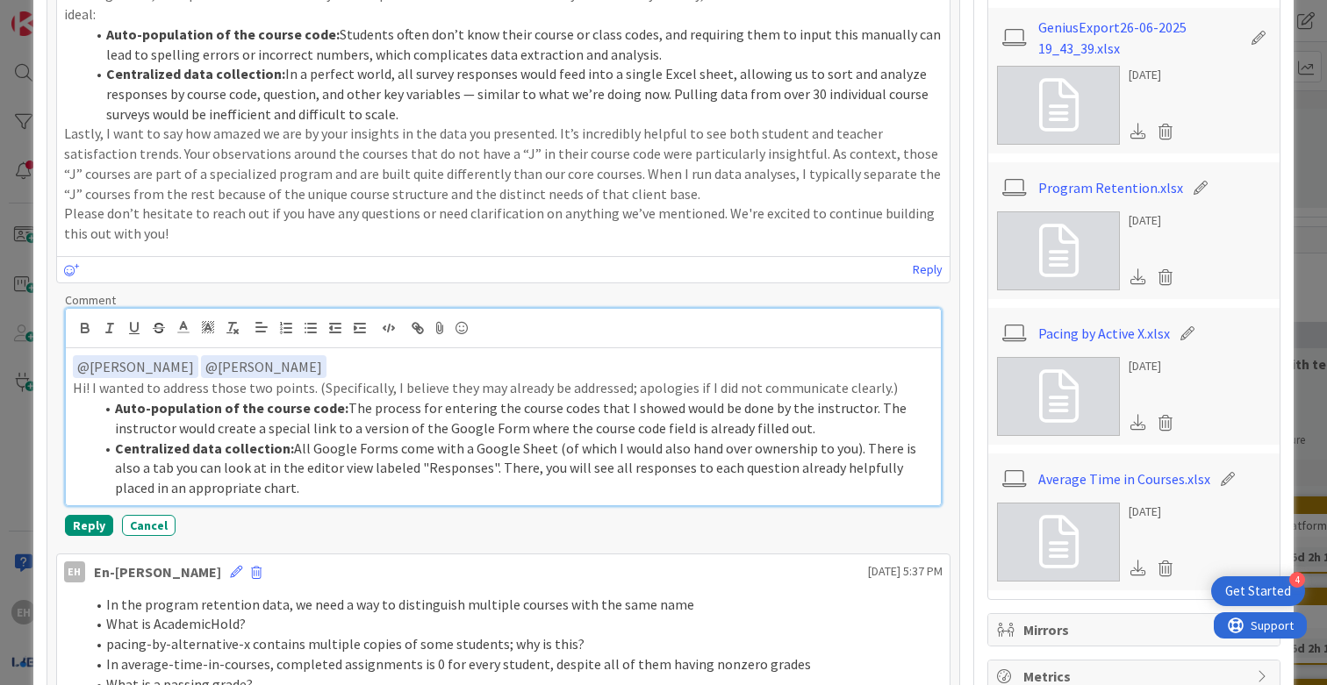
scroll to position [1000, 0]
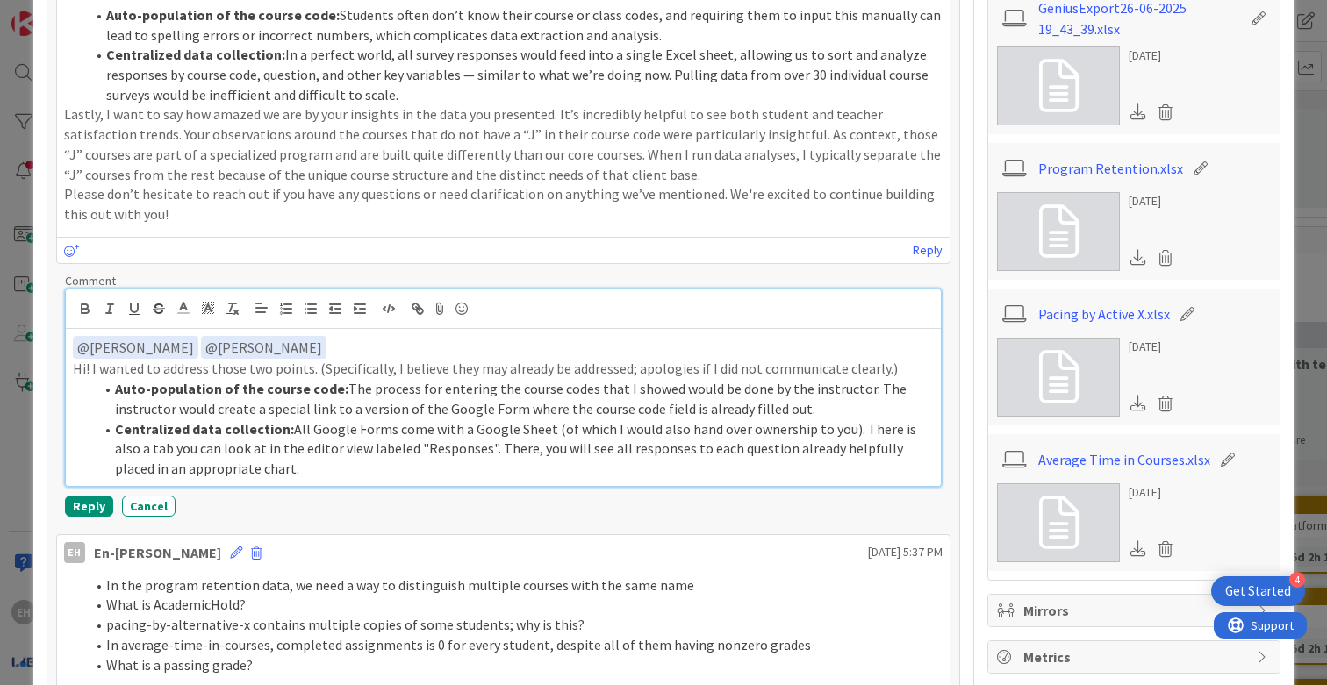
click at [876, 359] on p "Hi! I wanted to address those two points. (Specifically, I believe they may alr…" at bounding box center [503, 369] width 861 height 20
click at [746, 419] on li "Centralized data collection: All Google Forms come with a Google Sheet (of whic…" at bounding box center [514, 449] width 840 height 60
click at [557, 448] on li "Centralized data collection: All Google Forms come with a Google Sheet (of whic…" at bounding box center [514, 449] width 840 height 60
click at [665, 379] on li "Auto-population of the course code: The process for entering the course codes t…" at bounding box center [514, 398] width 840 height 39
click at [689, 419] on li "Centralized data collection: All Google Forms come with a Google Sheet (of whic…" at bounding box center [514, 449] width 840 height 60
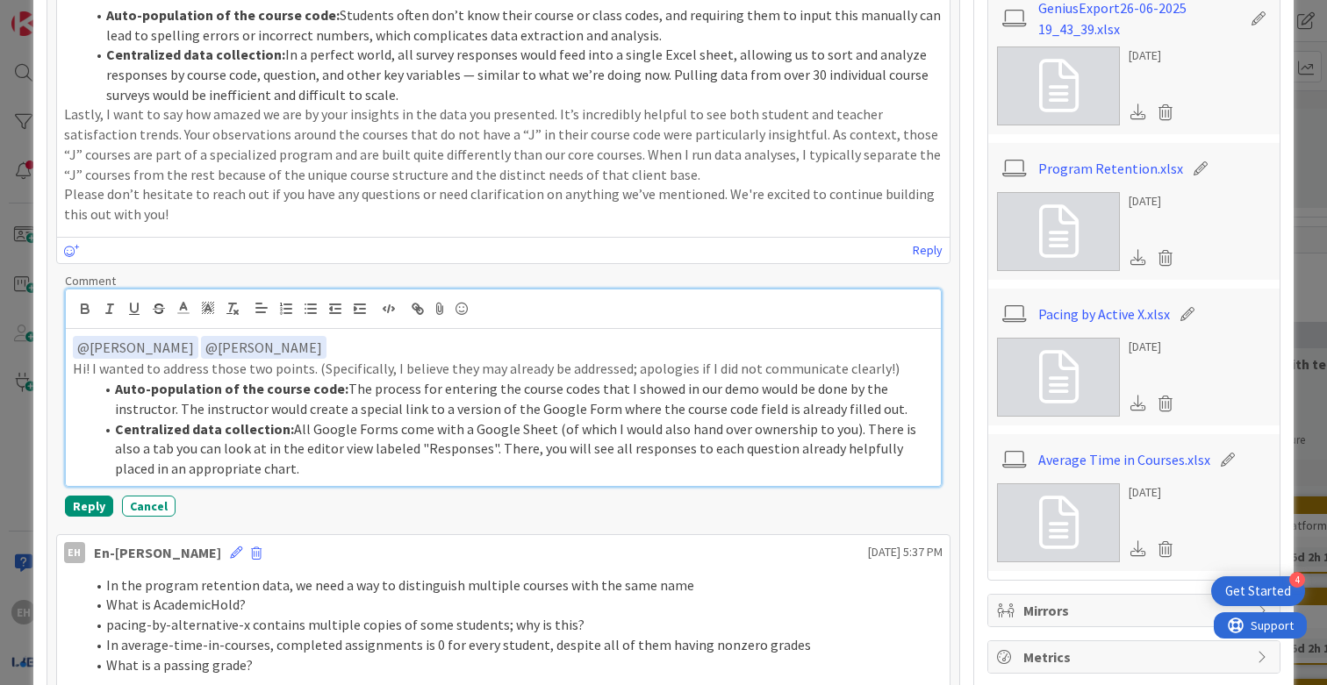
click at [563, 419] on li "Centralized data collection: All Google Forms come with a Google Sheet (of whic…" at bounding box center [514, 449] width 840 height 60
drag, startPoint x: 798, startPoint y: 410, endPoint x: 737, endPoint y: 410, distance: 60.6
click at [737, 419] on li "Centralized data collection: All Google Forms come with a Google Sheet (of whic…" at bounding box center [514, 449] width 840 height 60
click at [548, 419] on li "Centralized data collection: All Google Forms come with a Google Sheet (of whic…" at bounding box center [514, 449] width 840 height 60
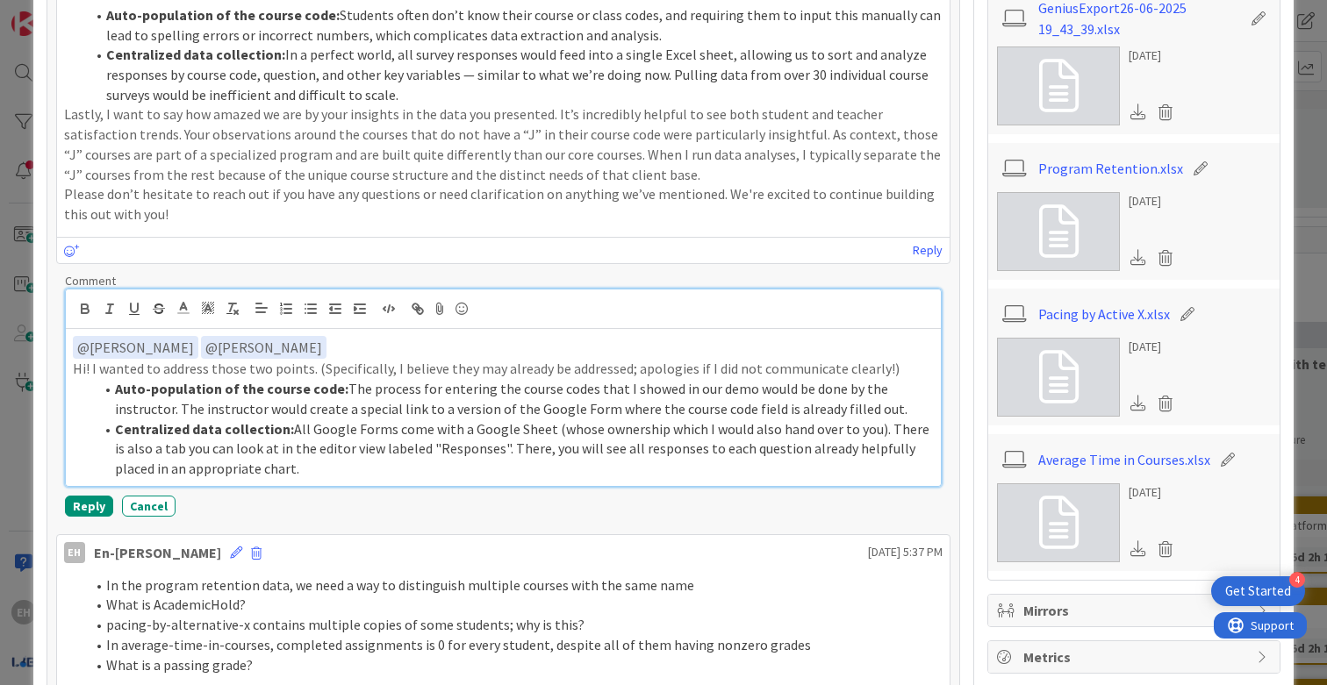
click at [680, 419] on li "Centralized data collection: All Google Forms come with a Google Sheet (whose o…" at bounding box center [514, 449] width 840 height 60
click at [307, 419] on li "Centralized data collection: All Google Forms come with a Google Sheet (whose o…" at bounding box center [514, 449] width 840 height 60
click at [269, 454] on li "Centralized data collection: All Google Forms come with a Google Sheet (whose o…" at bounding box center [514, 449] width 840 height 60
click at [270, 454] on li "Centralized data collection: All Google Forms come with a Google Sheet (whose o…" at bounding box center [514, 449] width 840 height 60
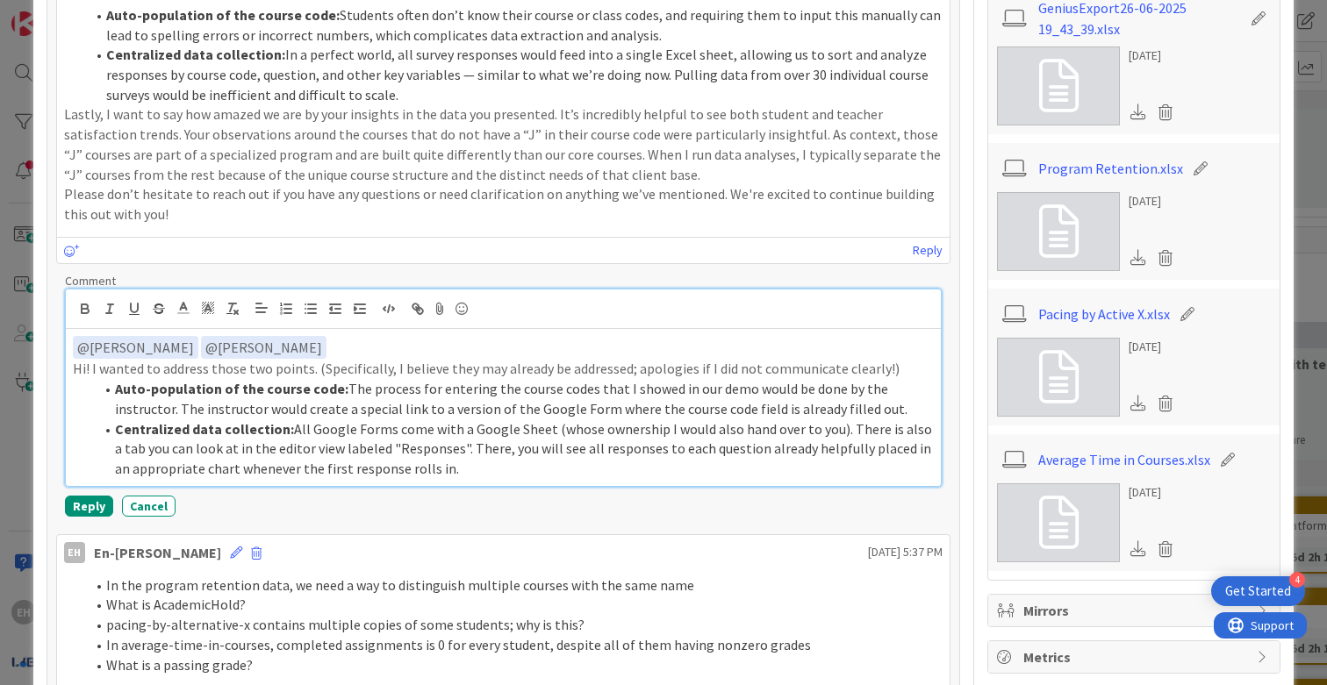
click at [187, 448] on li "Centralized data collection: All Google Forms come with a Google Sheet (whose o…" at bounding box center [514, 449] width 840 height 60
click at [519, 383] on li "Auto-population of the course code: The process for entering the course codes t…" at bounding box center [514, 398] width 840 height 39
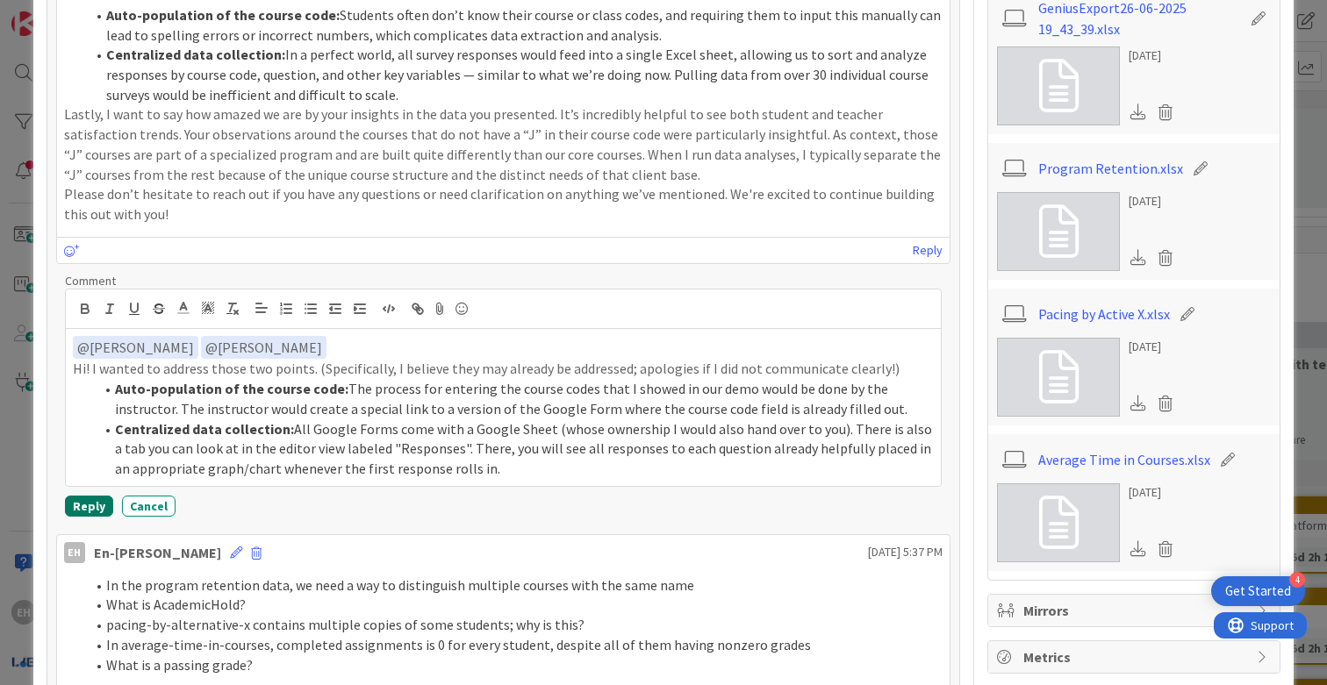
click at [79, 496] on button "Reply" at bounding box center [89, 506] width 48 height 21
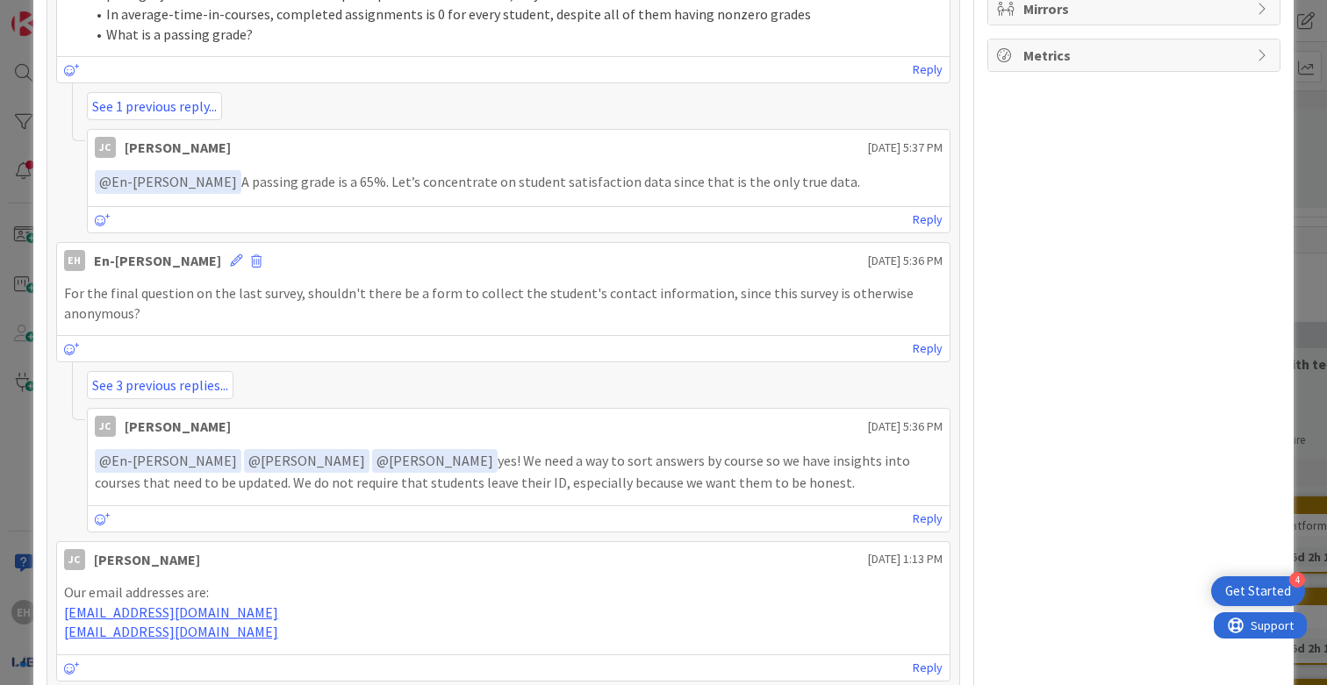
scroll to position [1602, 0]
click at [181, 370] on link "See 3 previous replies..." at bounding box center [160, 384] width 147 height 28
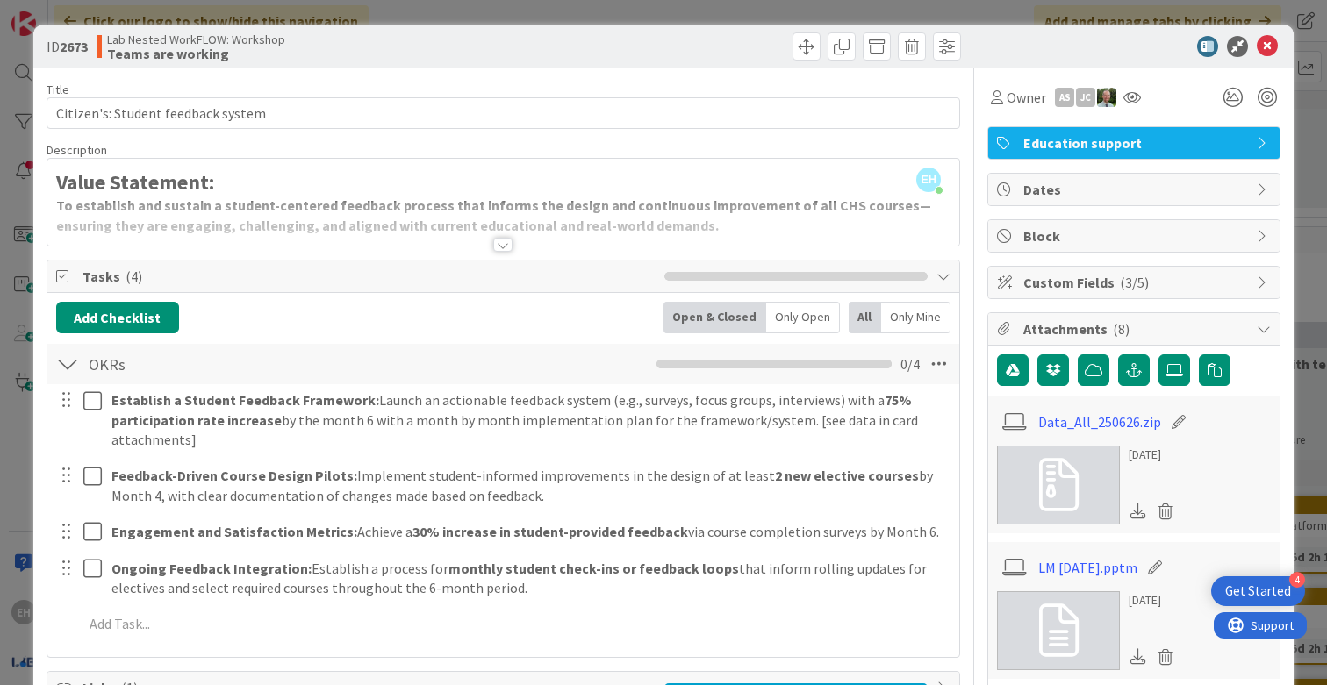
scroll to position [0, 0]
